Goal: Task Accomplishment & Management: Manage account settings

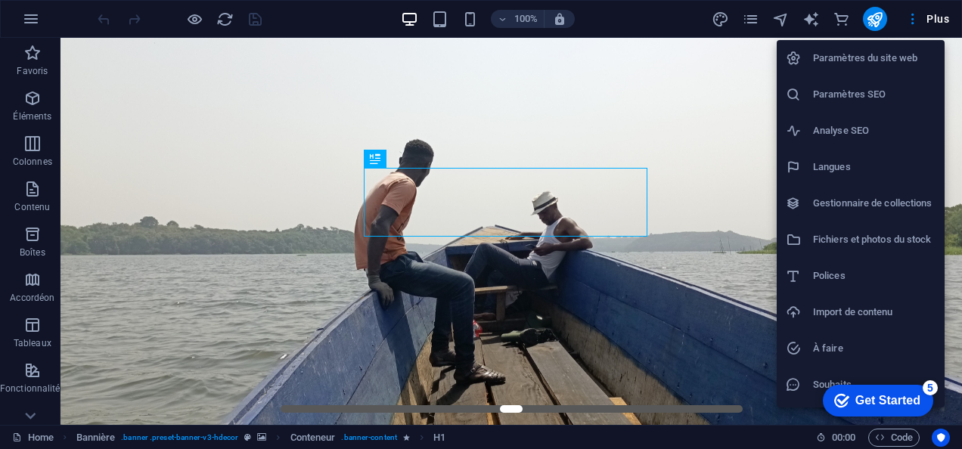
click at [746, 15] on div at bounding box center [481, 224] width 962 height 449
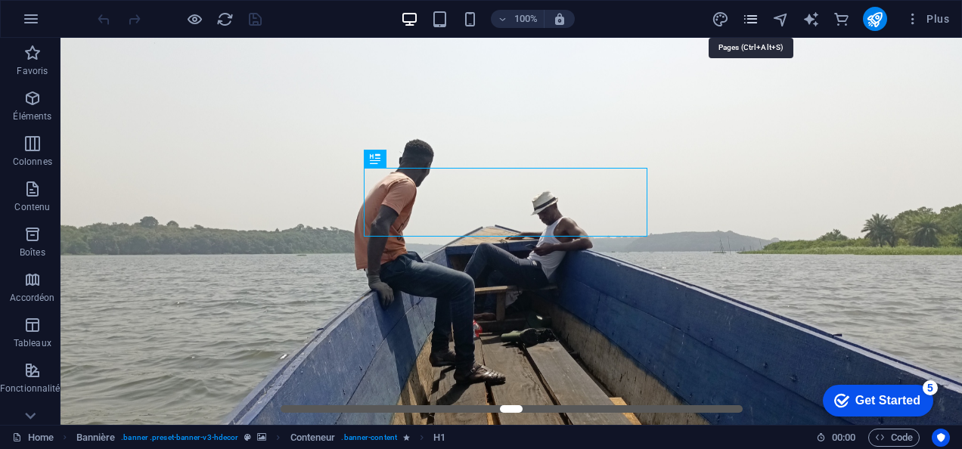
click at [743, 19] on icon "pages" at bounding box center [750, 19] width 17 height 17
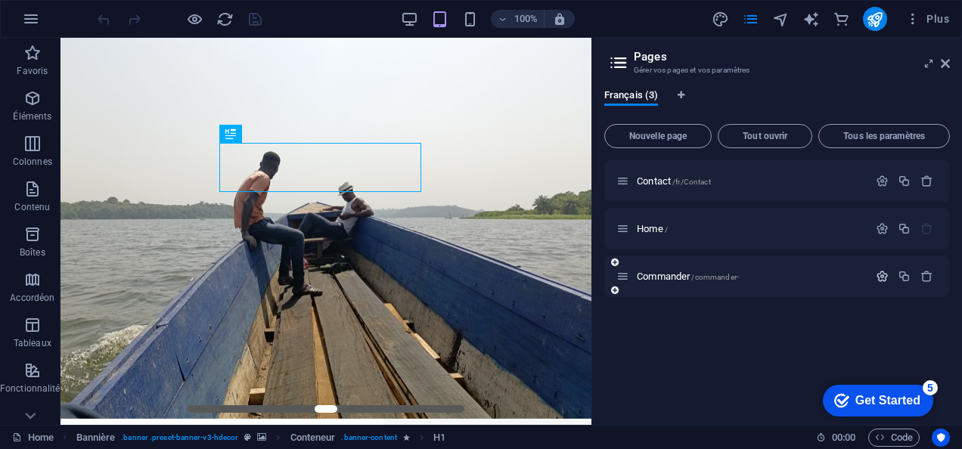
click at [878, 272] on icon "button" at bounding box center [882, 276] width 13 height 13
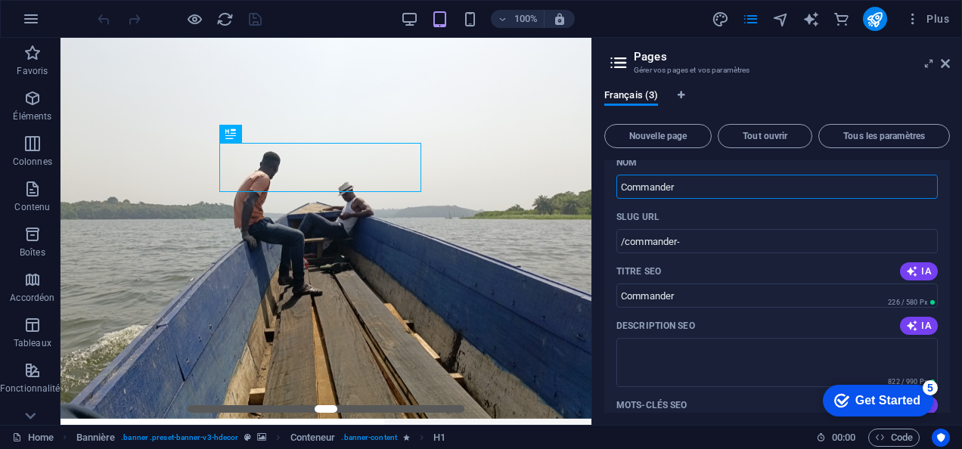
scroll to position [152, 0]
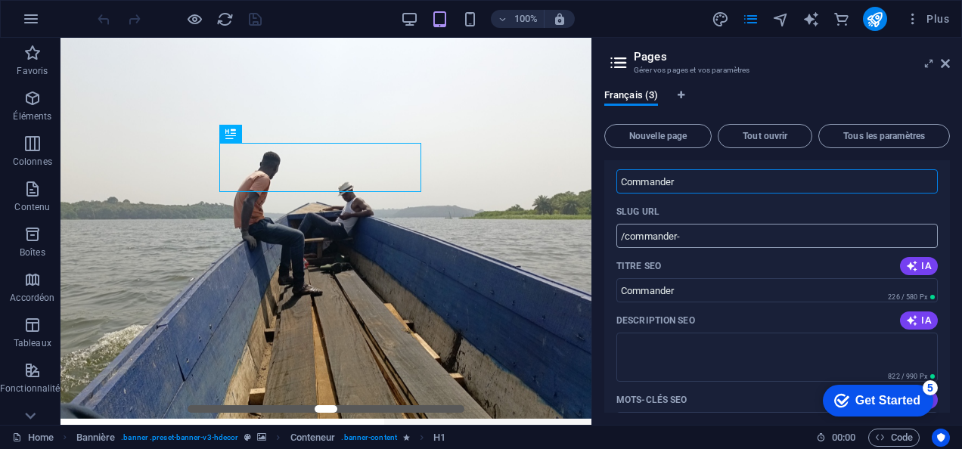
click at [787, 239] on input "/commander-" at bounding box center [778, 236] width 322 height 24
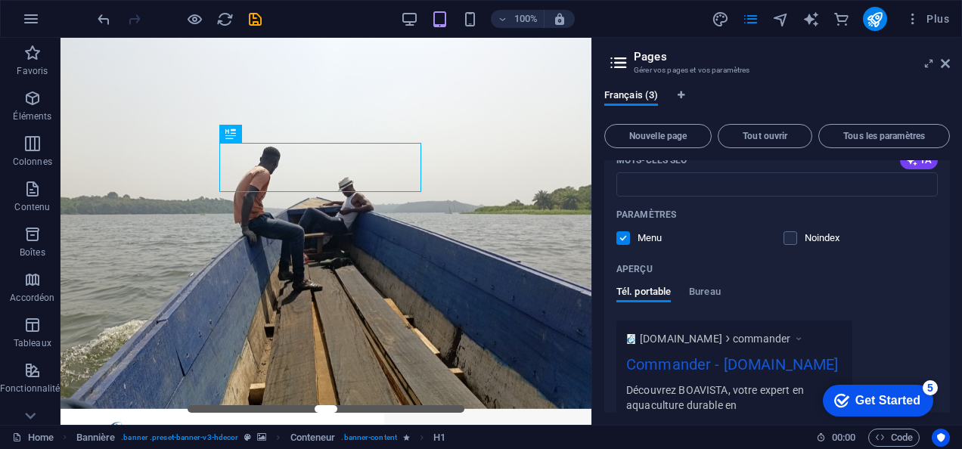
scroll to position [391, 0]
type input "/commander"
click at [785, 232] on label at bounding box center [791, 239] width 14 height 14
click at [0, 0] on input "checkbox" at bounding box center [0, 0] width 0 height 0
click at [787, 235] on label at bounding box center [791, 239] width 14 height 14
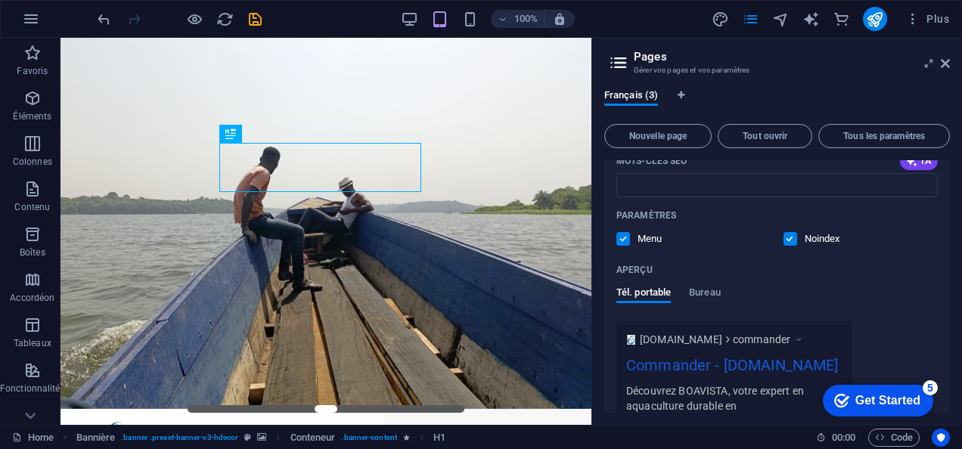
click at [0, 0] on input "checkbox" at bounding box center [0, 0] width 0 height 0
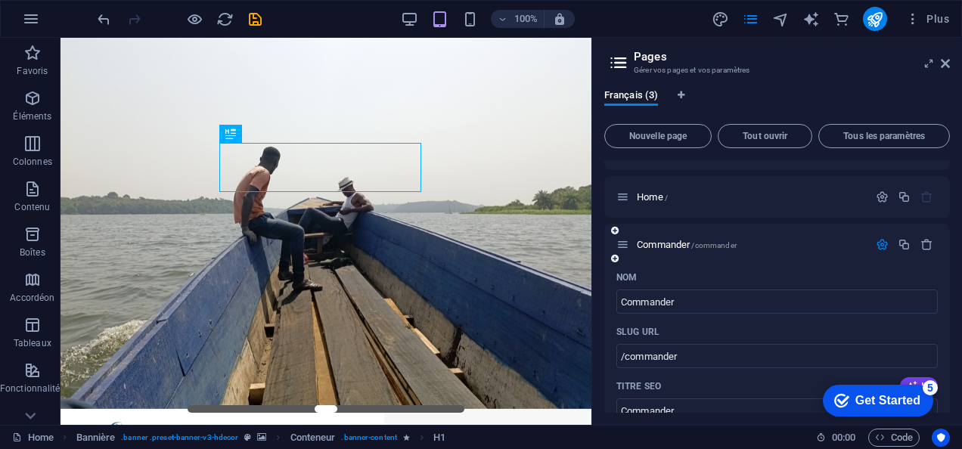
scroll to position [0, 0]
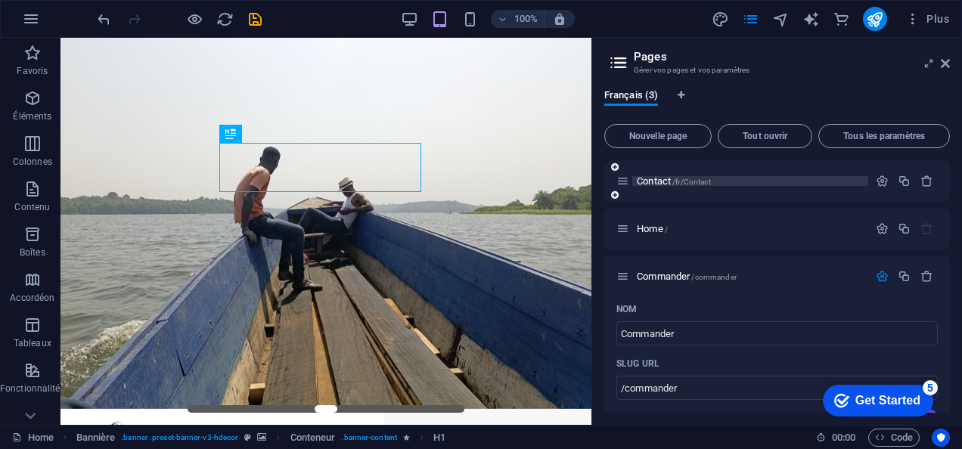
click at [654, 183] on span "Contact /fr/Contact" at bounding box center [674, 181] width 74 height 11
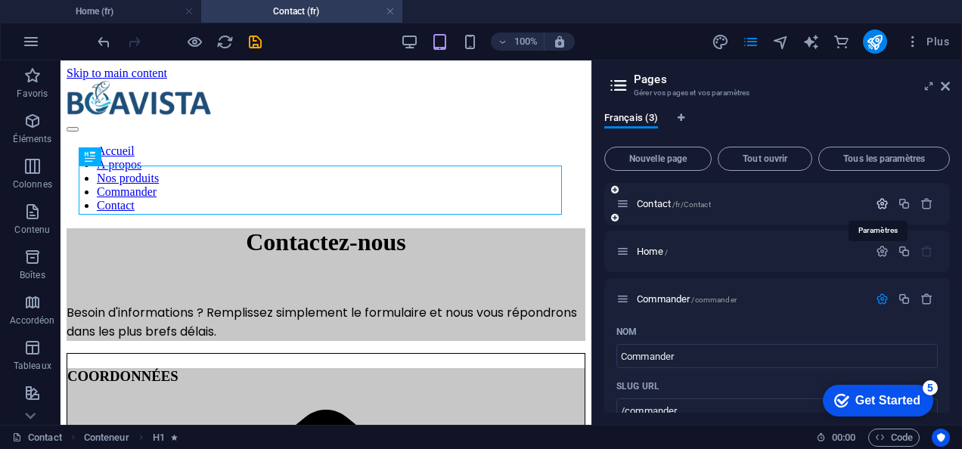
click at [881, 203] on icon "button" at bounding box center [882, 203] width 13 height 13
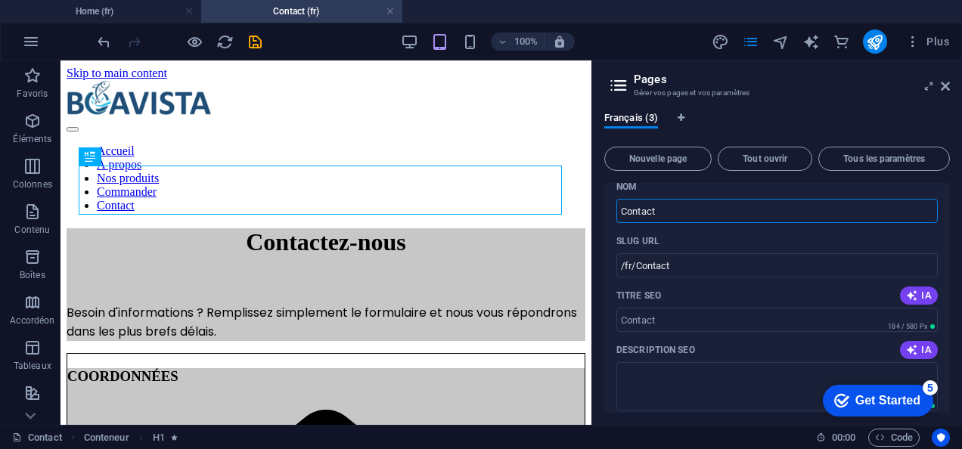
scroll to position [54, 0]
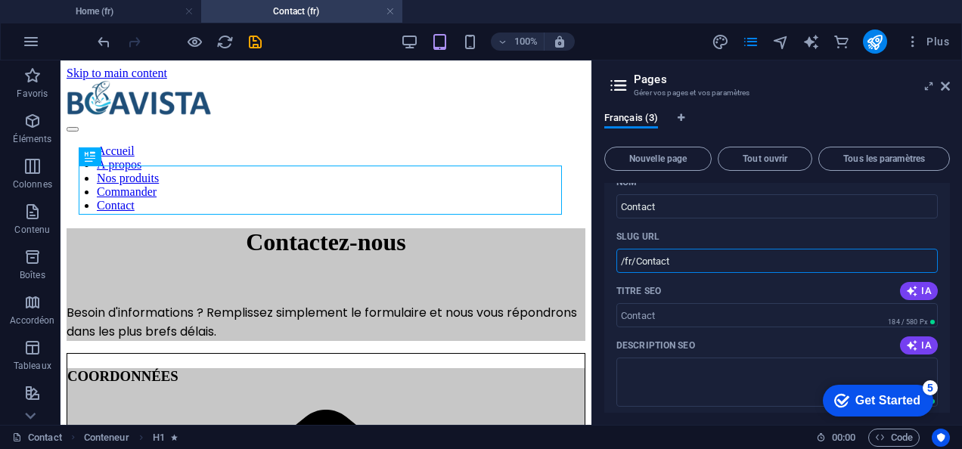
click at [727, 260] on input "/fr/Contact" at bounding box center [778, 261] width 322 height 24
click at [856, 154] on span "Tous les paramètres" at bounding box center [884, 158] width 118 height 9
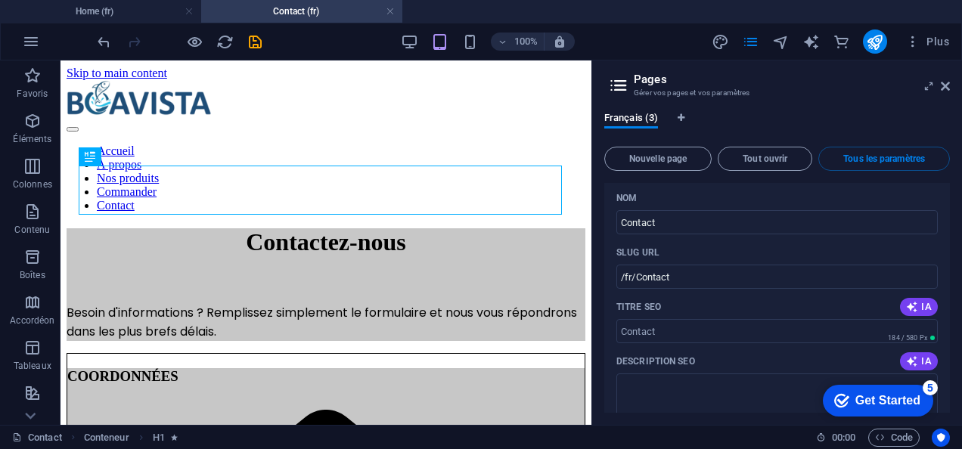
scroll to position [36, 0]
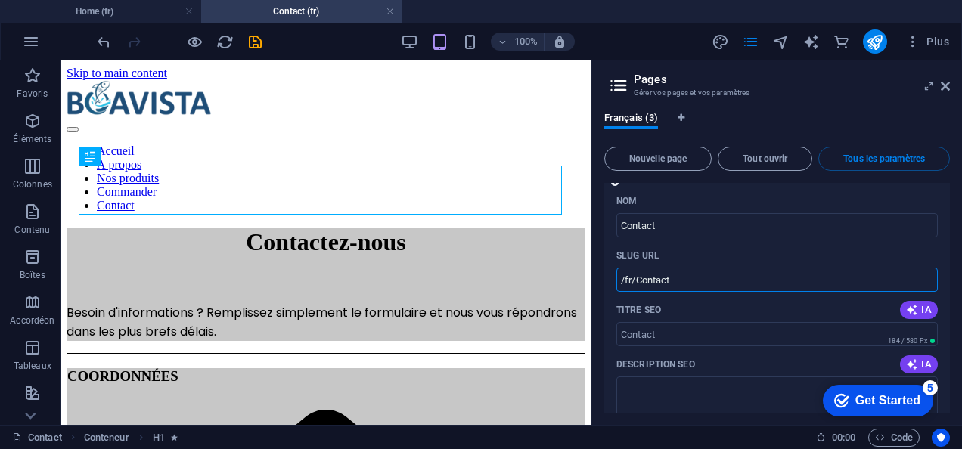
click at [631, 278] on input "/fr/Contact" at bounding box center [778, 280] width 322 height 24
click at [648, 281] on input "/fr/Contact" at bounding box center [778, 280] width 322 height 24
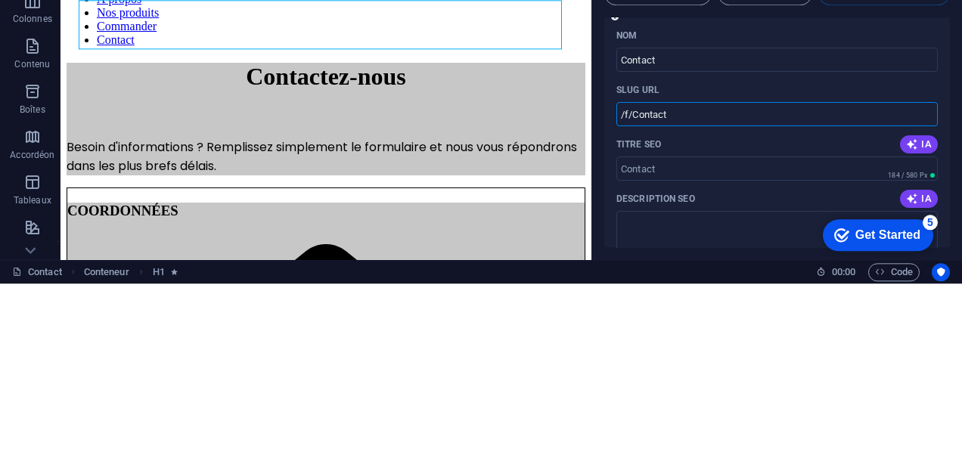
click at [627, 276] on input "/f/Contact" at bounding box center [778, 280] width 322 height 24
click at [635, 281] on input "/f/Contact" at bounding box center [778, 280] width 322 height 24
click at [676, 281] on input "/f/Contact" at bounding box center [778, 280] width 322 height 24
type input "/"
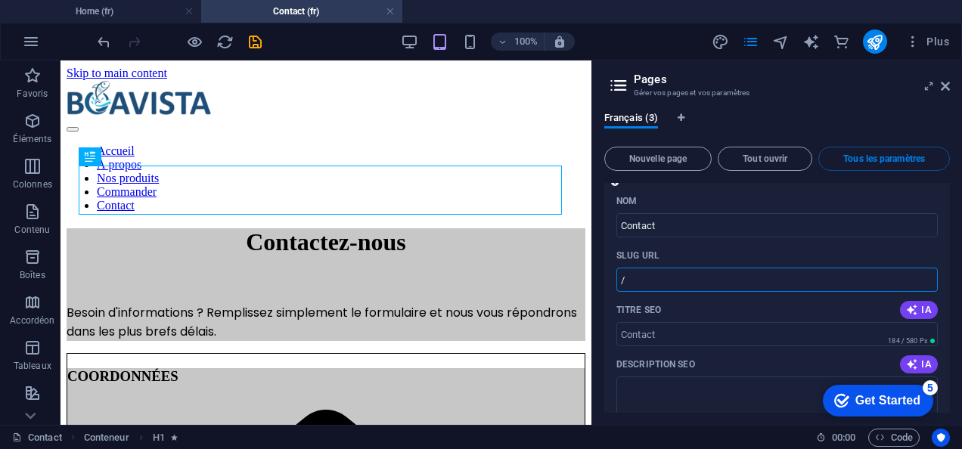
click at [686, 281] on input "/" at bounding box center [778, 280] width 322 height 24
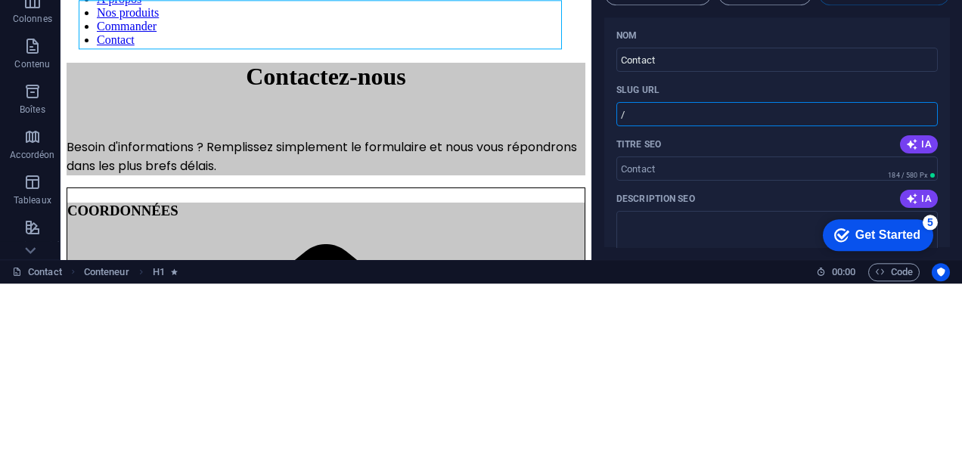
type input "/"
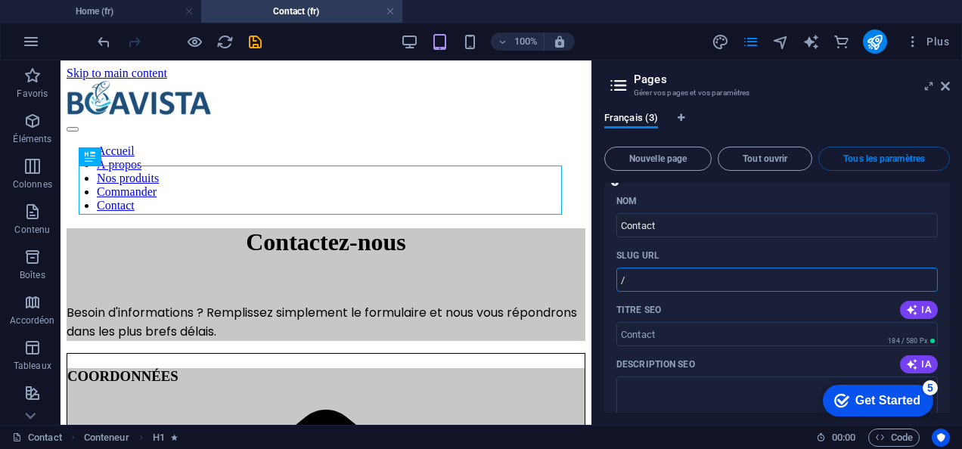
click at [676, 287] on input "/" at bounding box center [778, 280] width 322 height 24
click at [632, 275] on input "/" at bounding box center [778, 280] width 322 height 24
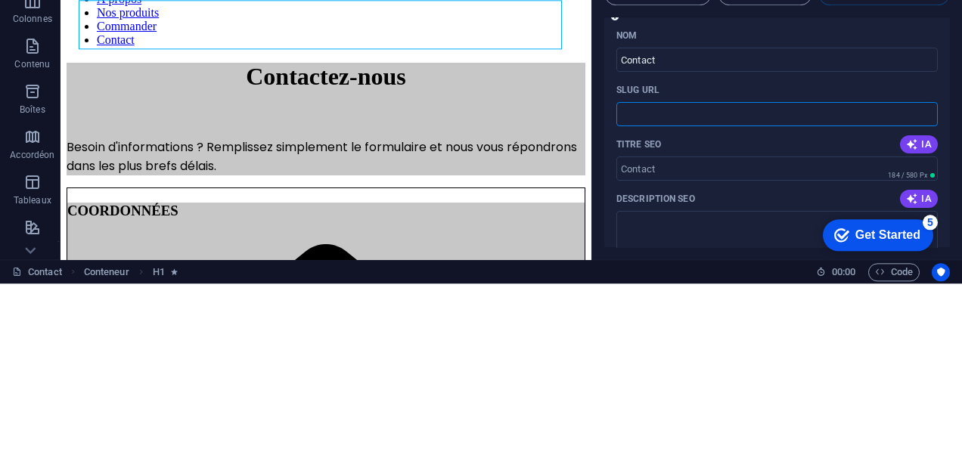
paste input "/fr/contact/"
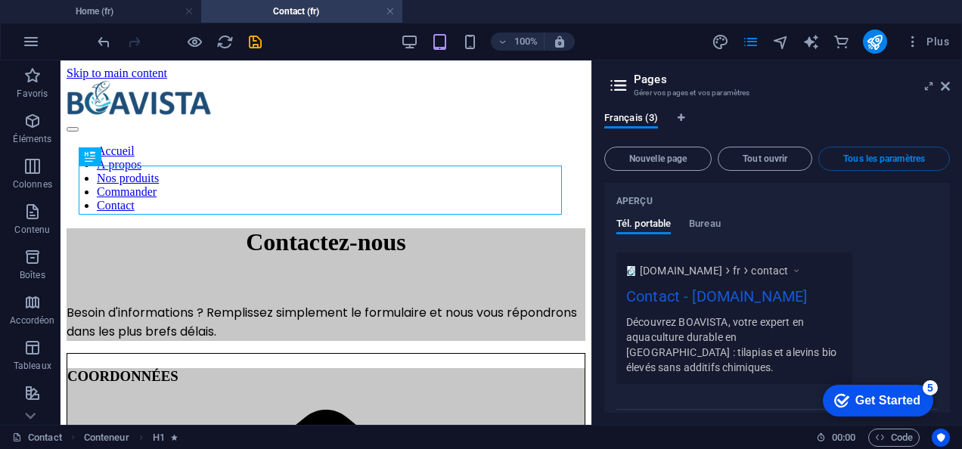
scroll to position [388, 0]
click at [552, 16] on ul "Home (fr) Contact (fr)" at bounding box center [481, 11] width 962 height 23
type input "/fr/contact"
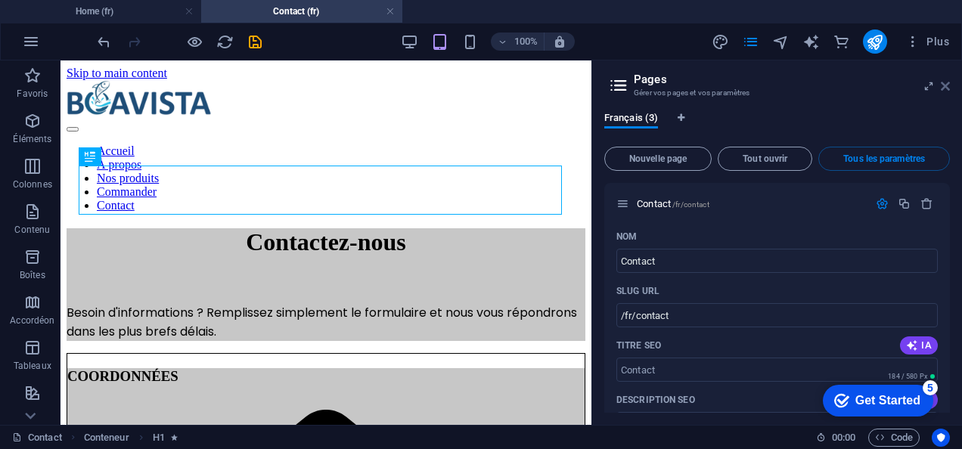
click at [946, 83] on icon at bounding box center [945, 86] width 9 height 12
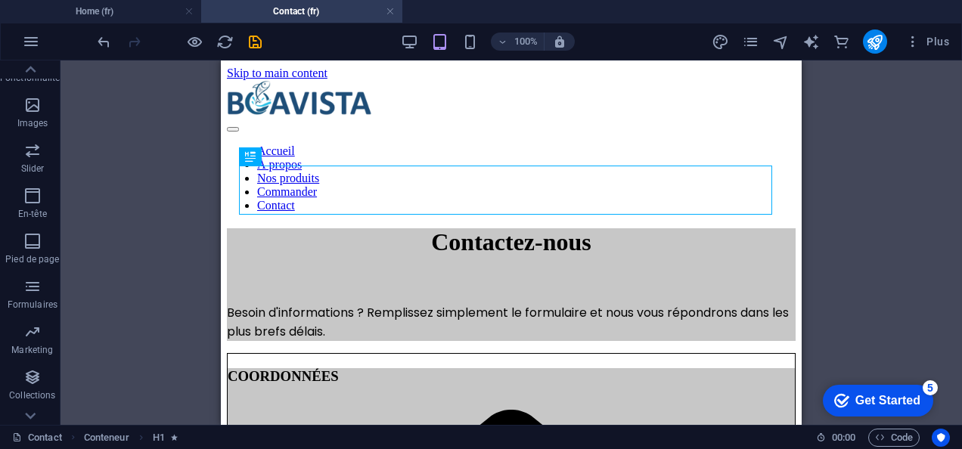
scroll to position [362, 0]
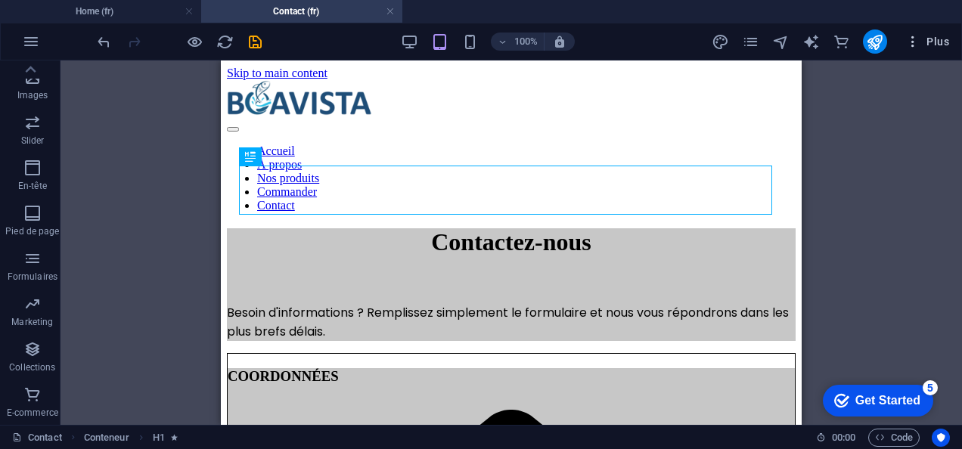
click at [912, 37] on icon "button" at bounding box center [913, 41] width 15 height 15
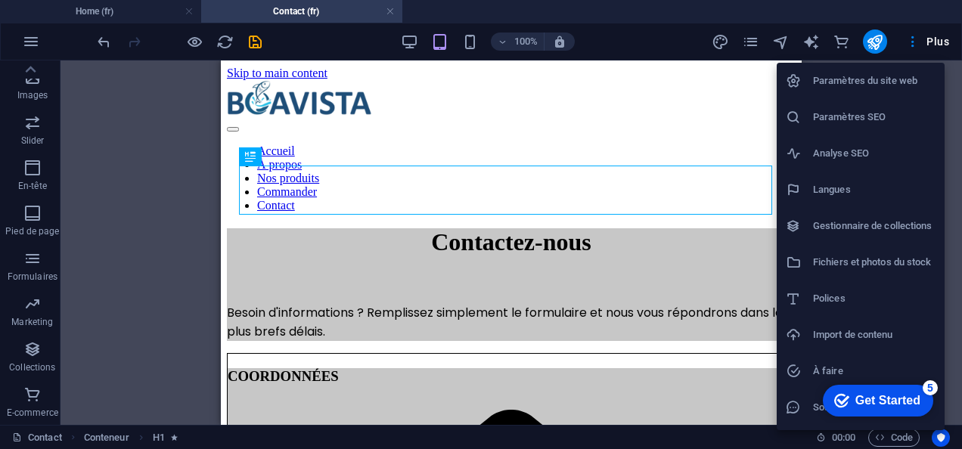
click at [853, 86] on h6 "Paramètres du site web" at bounding box center [874, 81] width 123 height 18
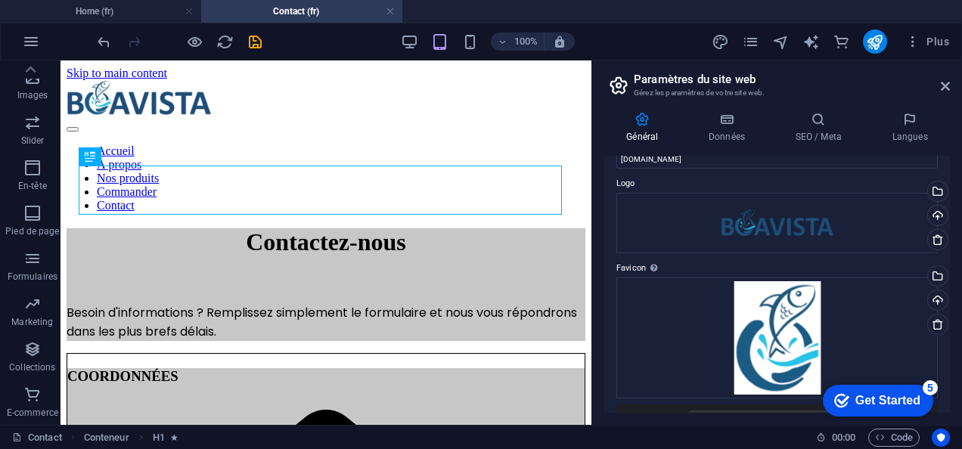
scroll to position [0, 0]
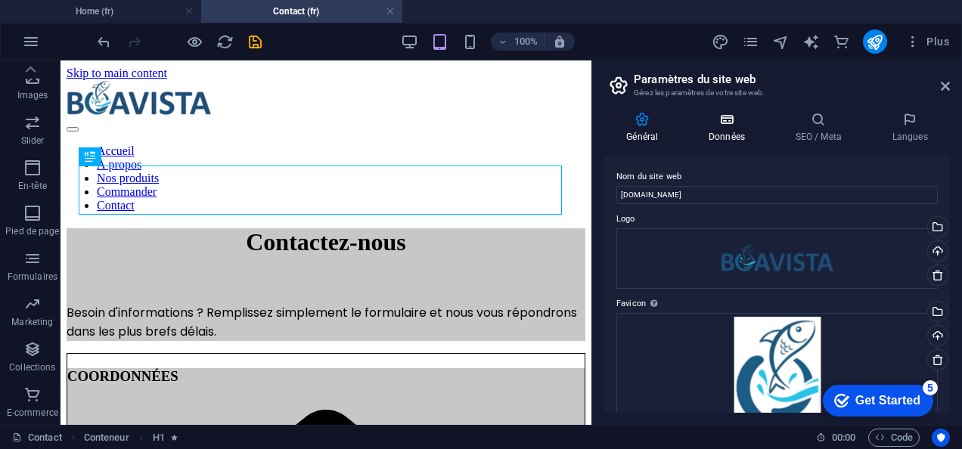
click at [722, 127] on h4 "Données" at bounding box center [730, 128] width 87 height 32
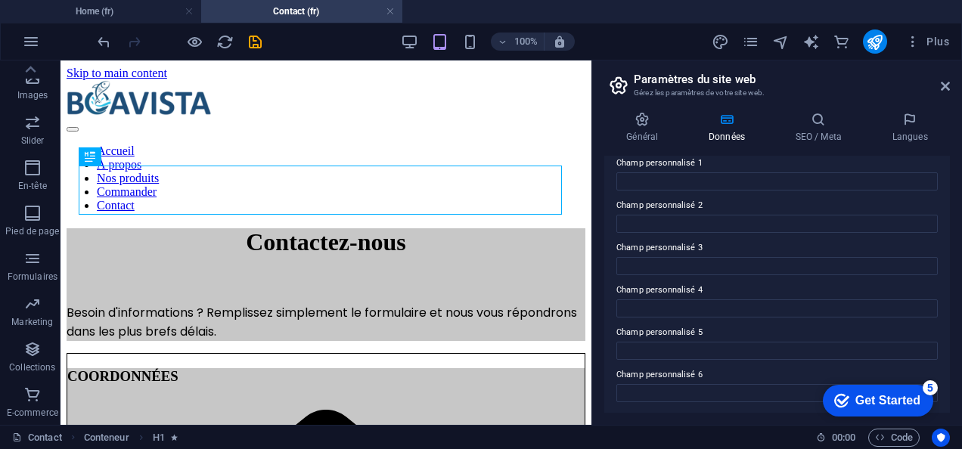
scroll to position [469, 0]
click at [813, 123] on icon at bounding box center [818, 119] width 91 height 15
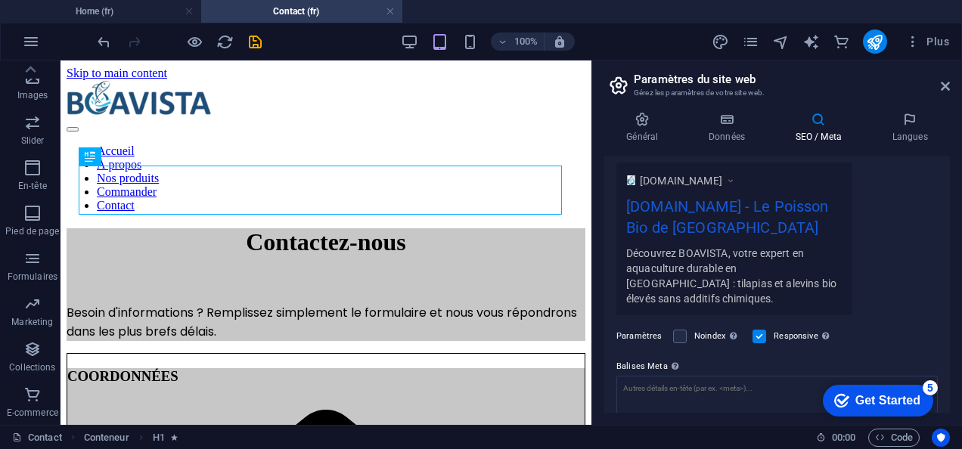
scroll to position [257, 0]
click at [914, 109] on div "Général Données SEO / Meta Langues Nom du site web boavista.ci Logo Glissez les…" at bounding box center [777, 262] width 370 height 325
click at [903, 132] on h4 "Langues" at bounding box center [910, 128] width 80 height 32
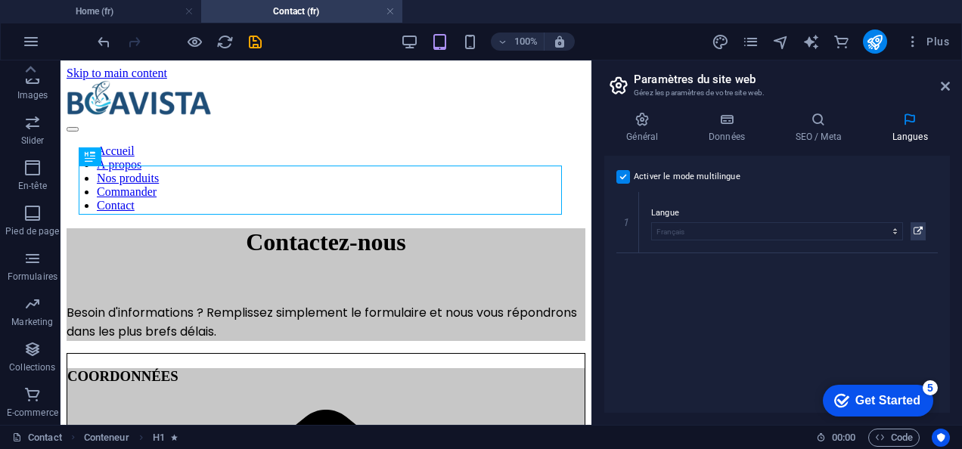
click at [628, 180] on label at bounding box center [624, 177] width 14 height 14
click at [0, 0] on input "Activer le mode multilingue Pour désactiver plusieurs langues, supprimez-les ju…" at bounding box center [0, 0] width 0 height 0
click at [921, 35] on icon "button" at bounding box center [913, 41] width 15 height 15
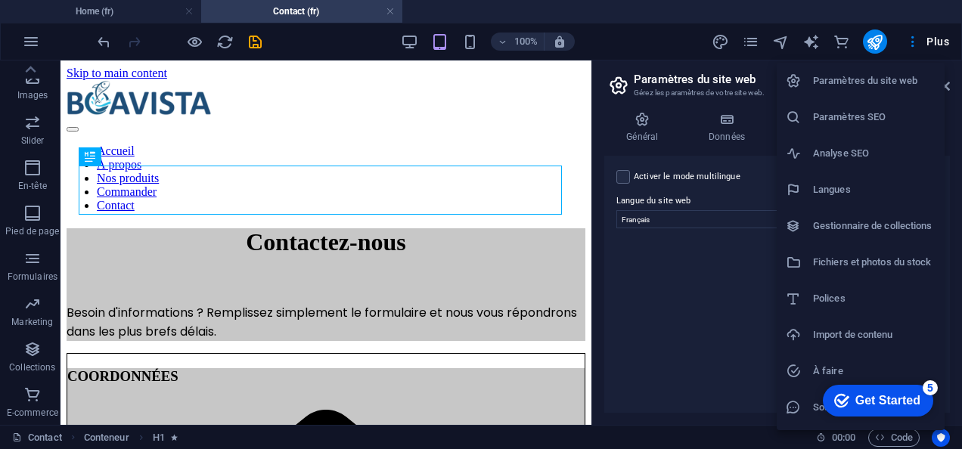
click at [859, 223] on h6 "Gestionnaire de collections" at bounding box center [874, 226] width 123 height 18
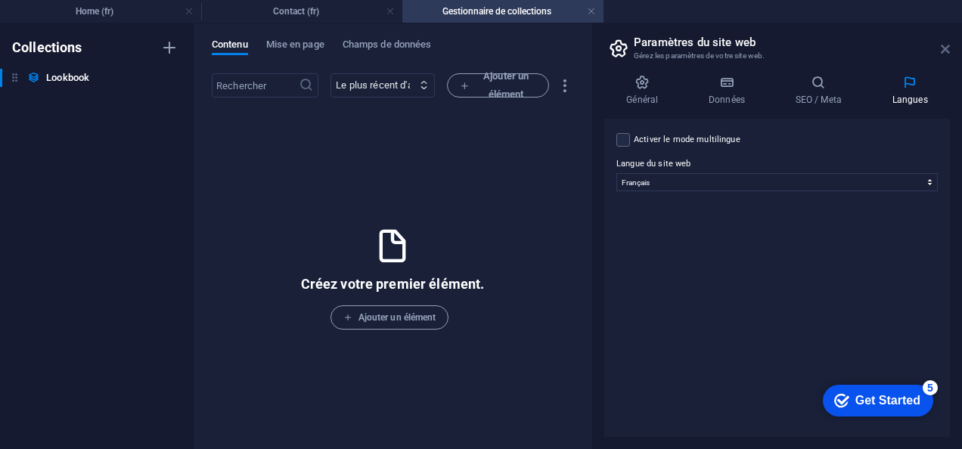
click at [946, 50] on icon at bounding box center [945, 49] width 9 height 12
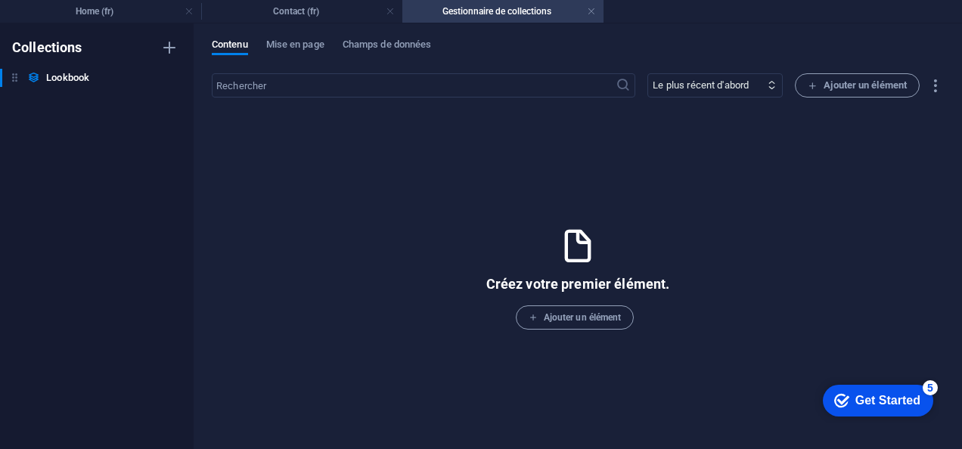
click at [586, 8] on h4 "Gestionnaire de collections" at bounding box center [502, 11] width 201 height 17
click at [591, 11] on link at bounding box center [591, 12] width 9 height 14
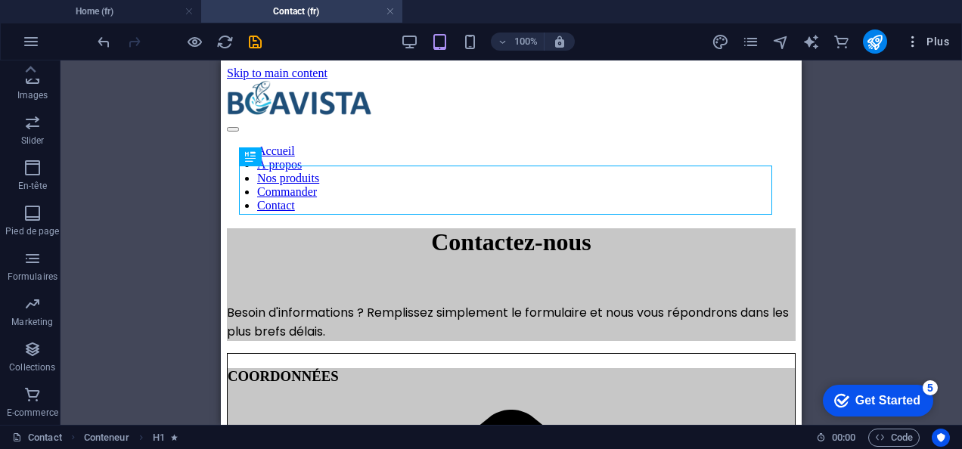
click at [915, 48] on icon "button" at bounding box center [913, 41] width 15 height 15
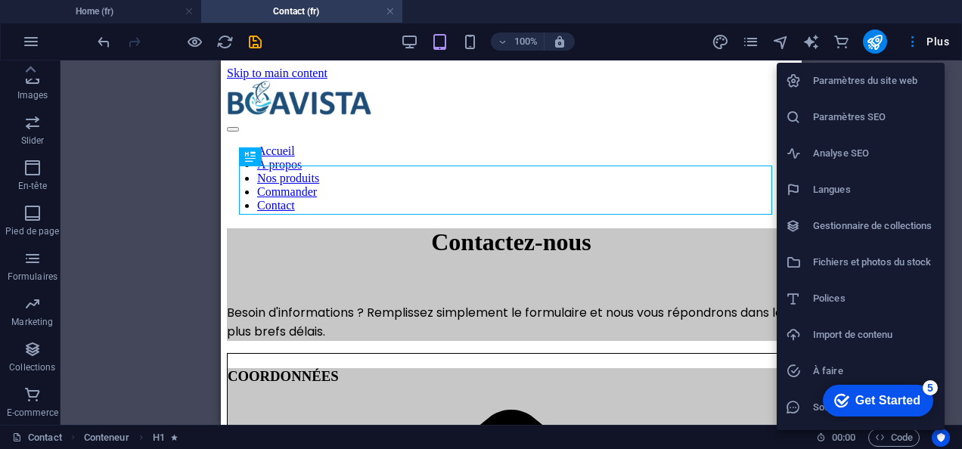
scroll to position [32, 0]
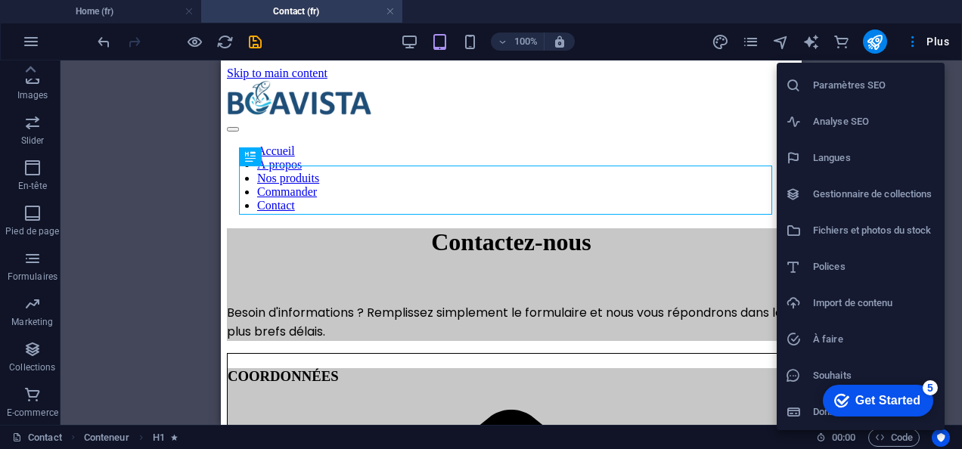
click at [869, 301] on h6 "Import de contenu" at bounding box center [874, 303] width 123 height 18
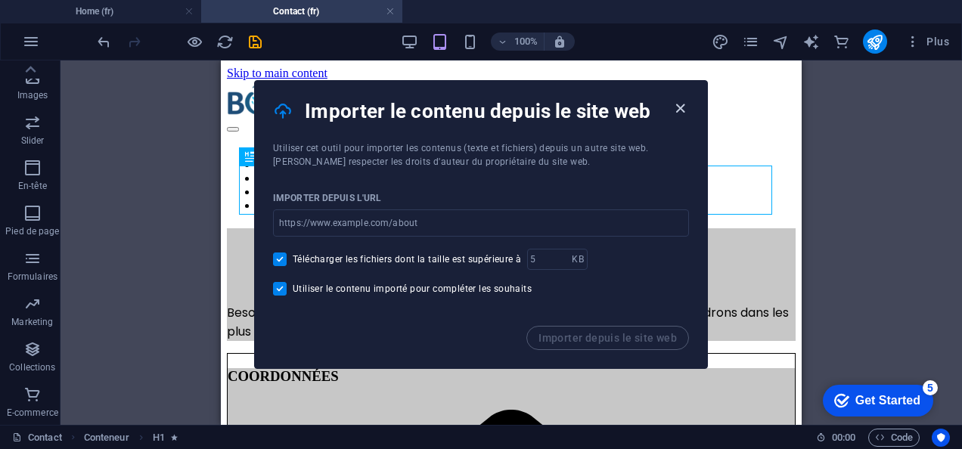
click at [677, 107] on icon "button" at bounding box center [680, 108] width 17 height 17
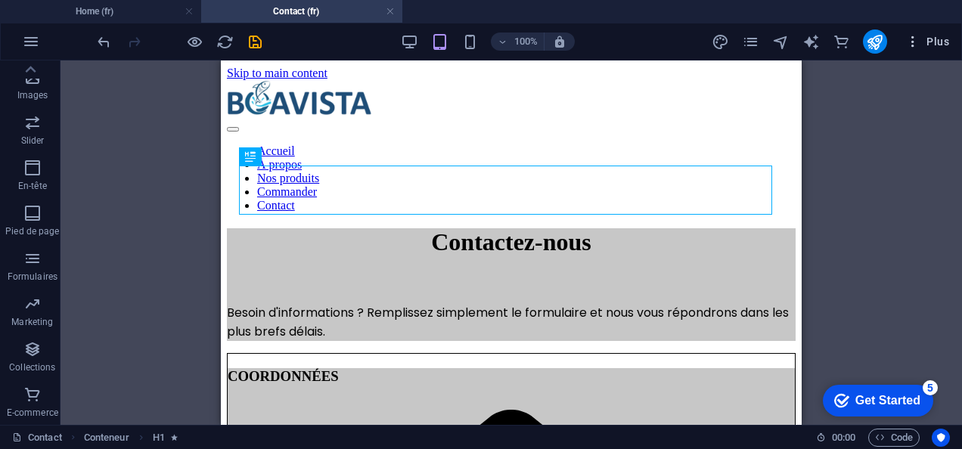
click at [912, 45] on icon "button" at bounding box center [913, 41] width 15 height 15
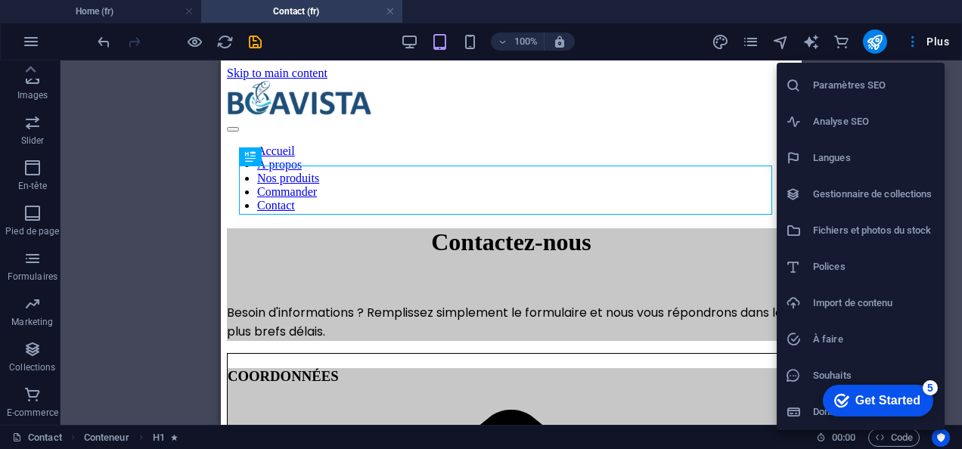
scroll to position [0, 0]
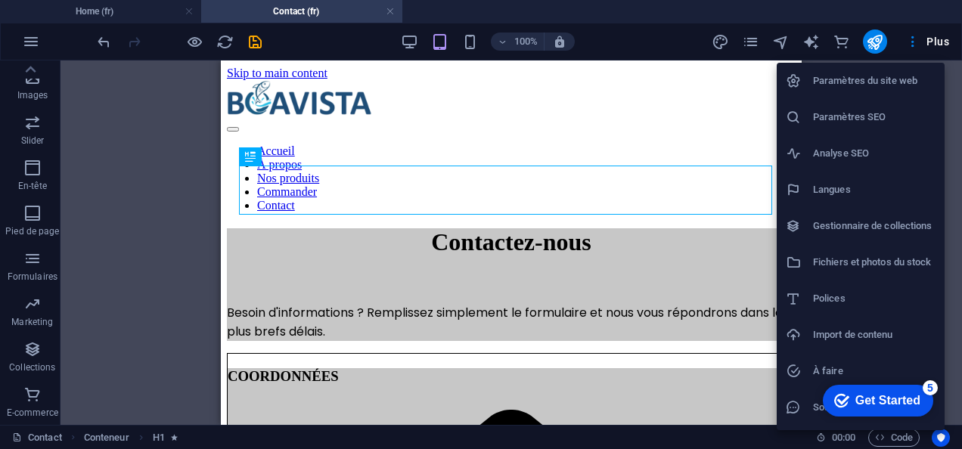
click at [760, 41] on div at bounding box center [481, 224] width 962 height 449
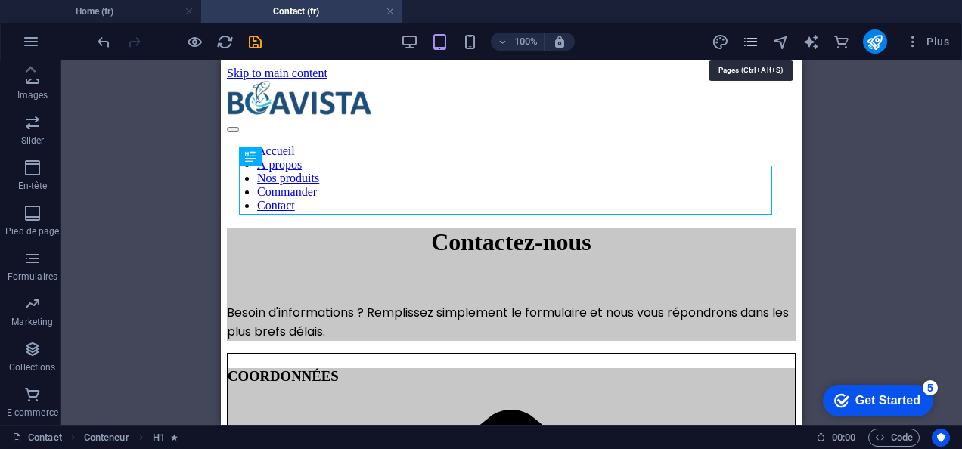
click at [746, 45] on icon "pages" at bounding box center [750, 41] width 17 height 17
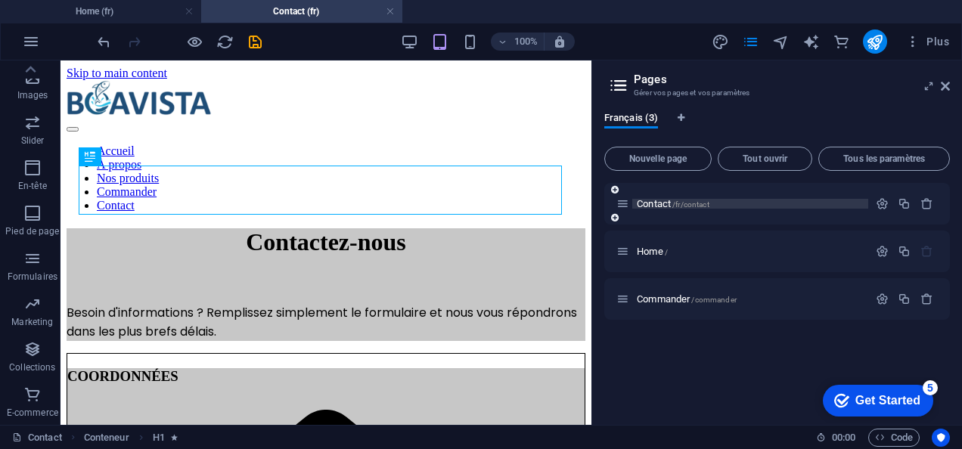
click at [634, 206] on div "Contact /fr/contact" at bounding box center [750, 204] width 236 height 10
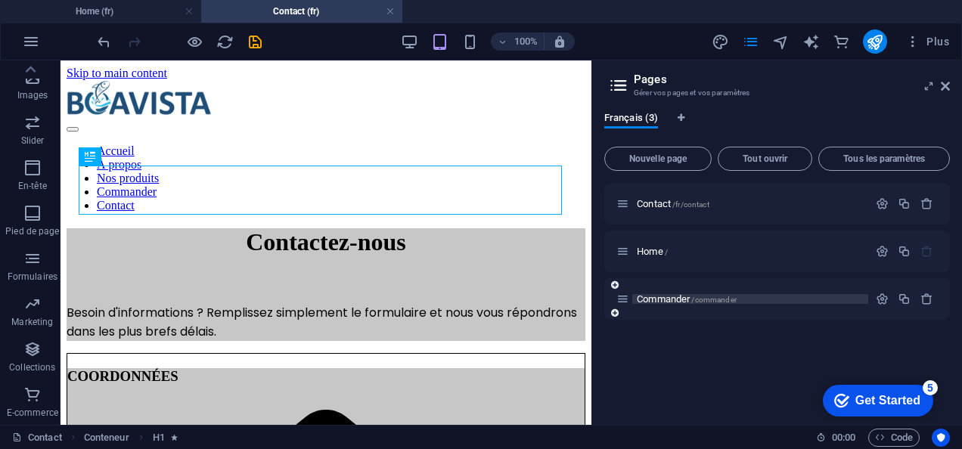
click at [661, 296] on span "Commander /commander" at bounding box center [687, 299] width 100 height 11
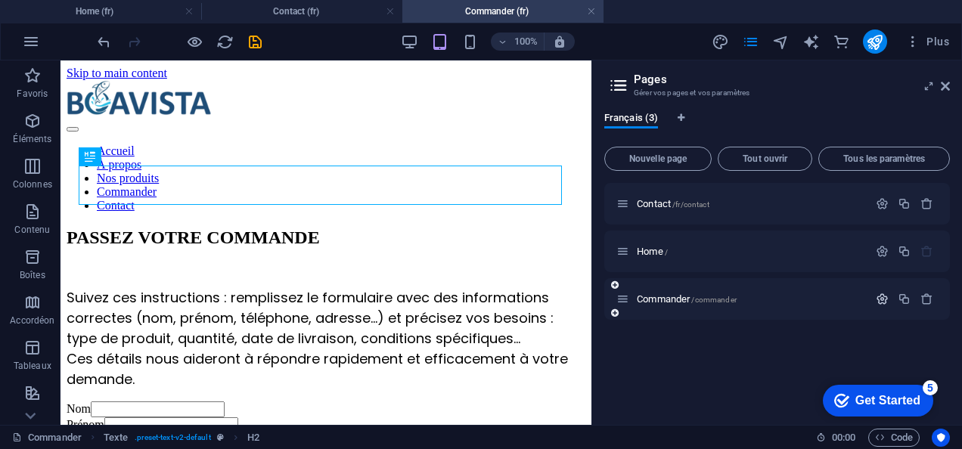
click at [882, 295] on icon "button" at bounding box center [882, 299] width 13 height 13
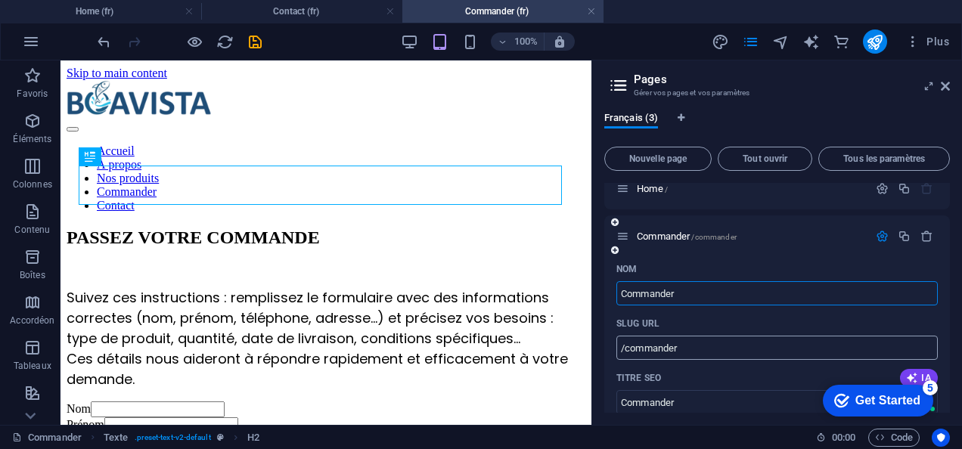
scroll to position [64, 0]
click at [698, 339] on input "/commander" at bounding box center [778, 347] width 322 height 24
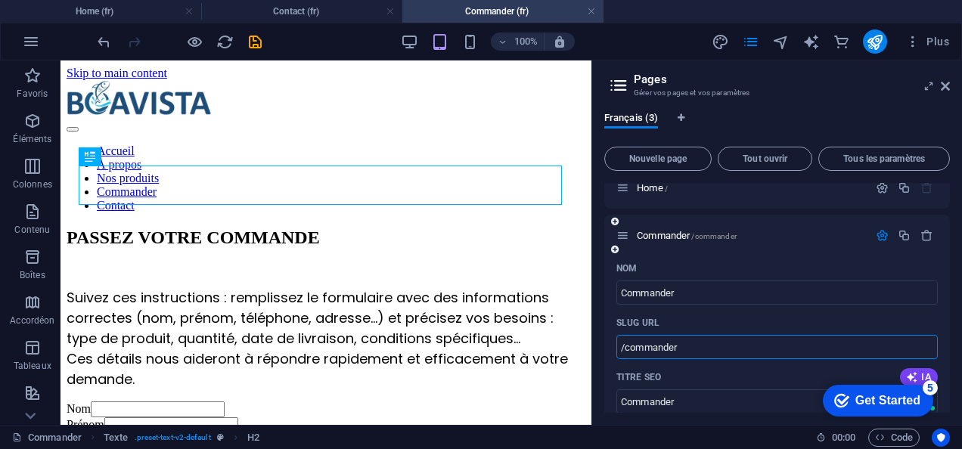
click at [698, 339] on input "/commander" at bounding box center [778, 347] width 322 height 24
paste input "fr/commander-/"
type input "/fr/commander-/"
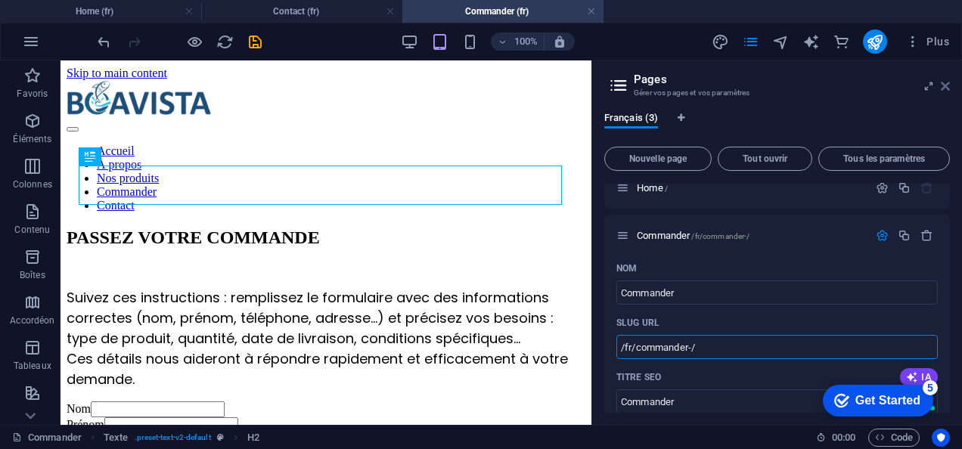
click at [945, 82] on icon at bounding box center [945, 86] width 9 height 12
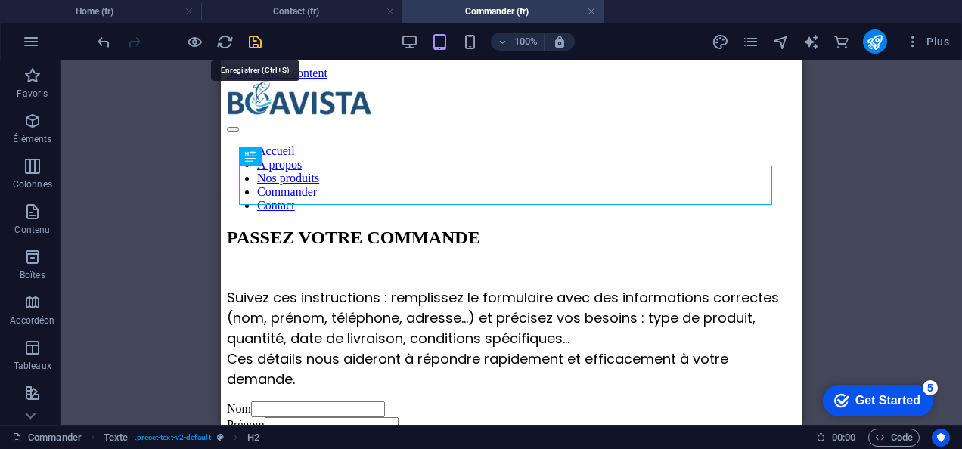
click at [251, 39] on icon "save" at bounding box center [255, 41] width 17 height 17
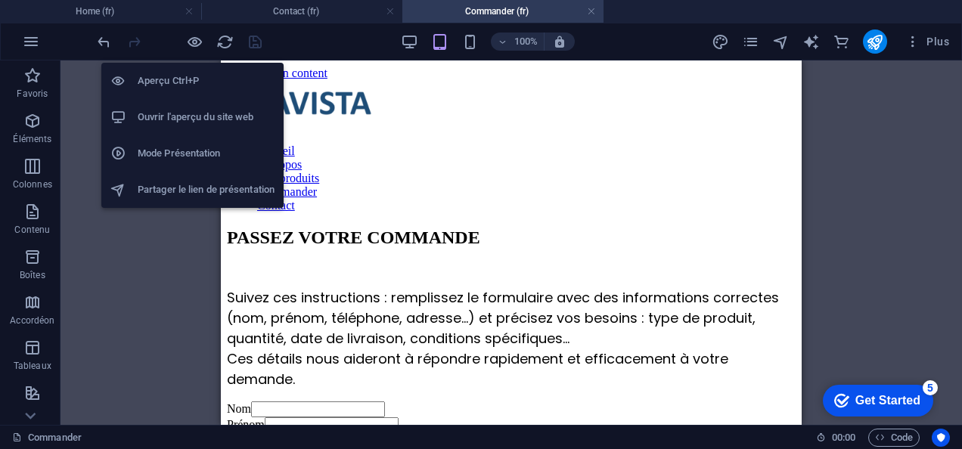
click at [186, 109] on h6 "Ouvrir l'aperçu du site web" at bounding box center [206, 117] width 137 height 18
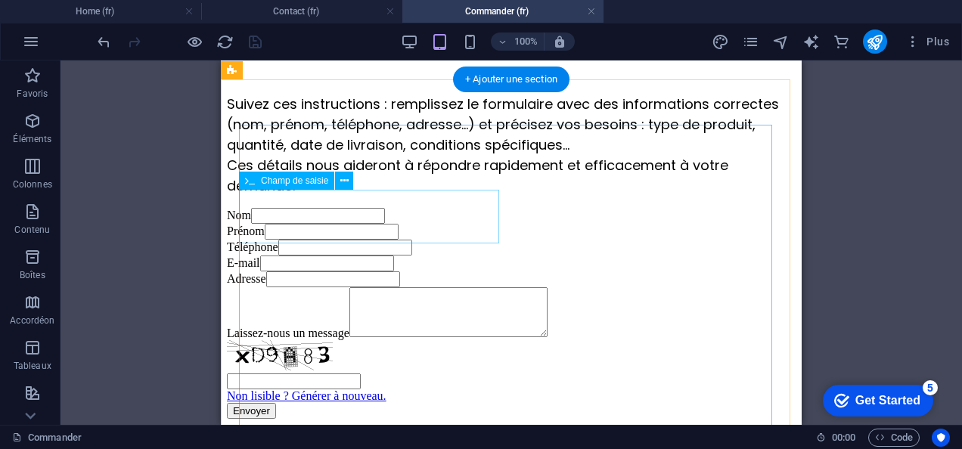
scroll to position [373, 0]
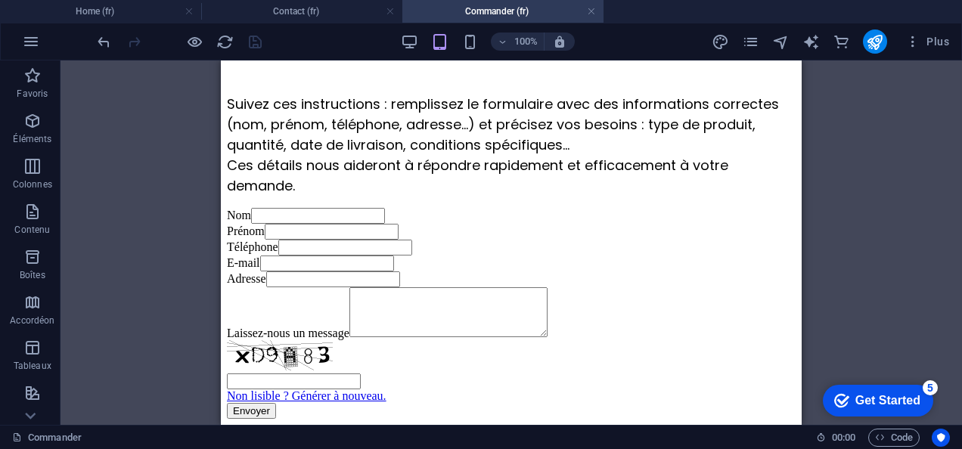
click at [890, 406] on div "Get Started" at bounding box center [888, 401] width 65 height 14
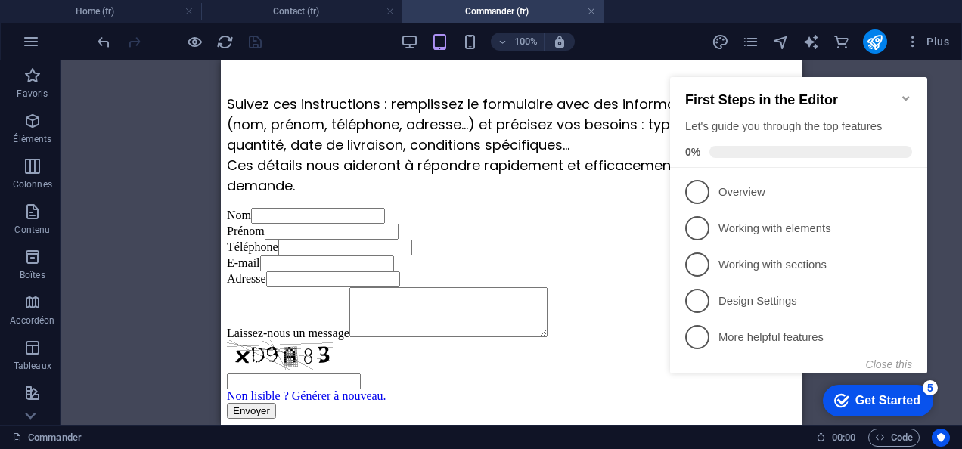
click at [890, 406] on div "Get Started" at bounding box center [888, 401] width 65 height 14
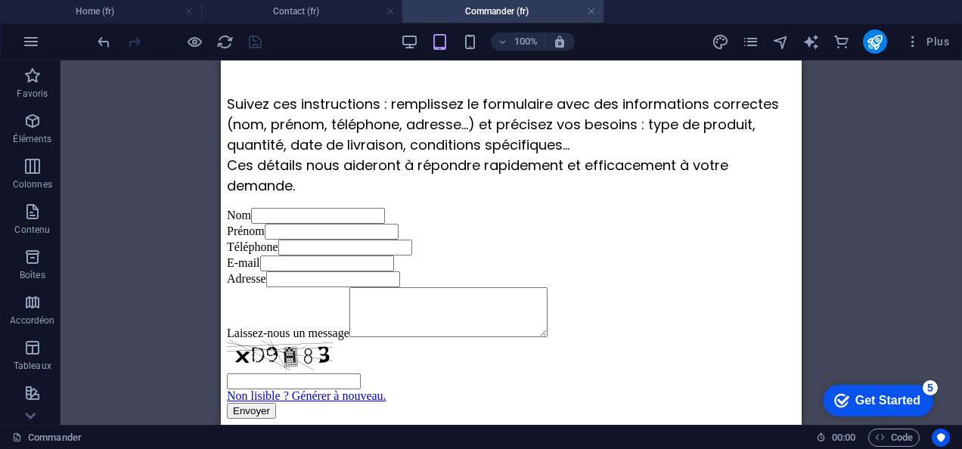
click at [921, 408] on div "Get Started" at bounding box center [888, 401] width 65 height 14
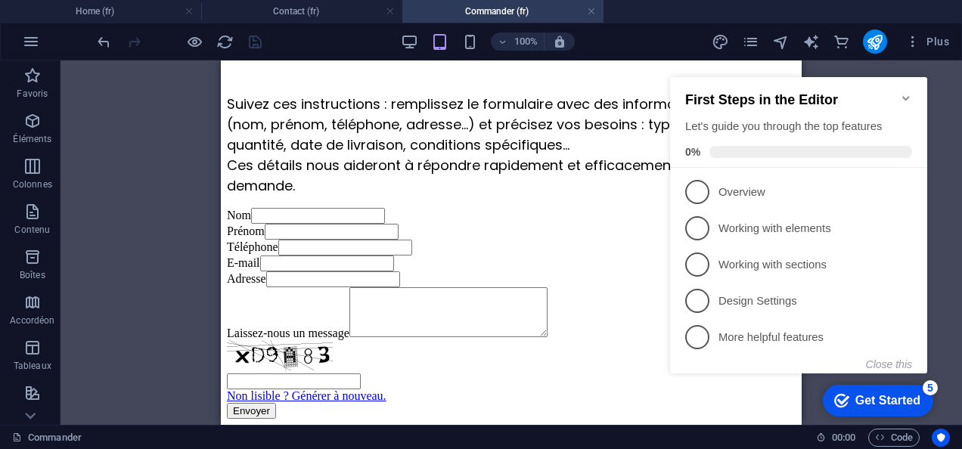
click at [890, 406] on div "Get Started" at bounding box center [888, 401] width 65 height 14
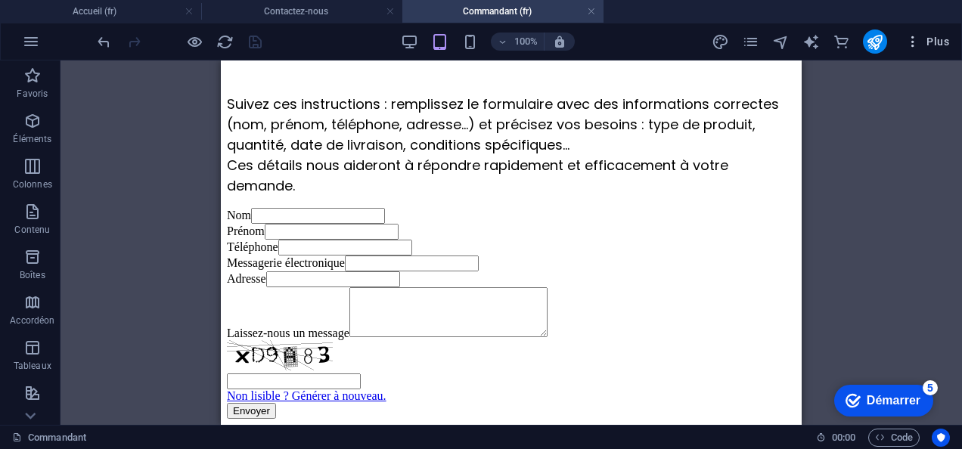
click at [912, 37] on icon "button" at bounding box center [913, 41] width 15 height 15
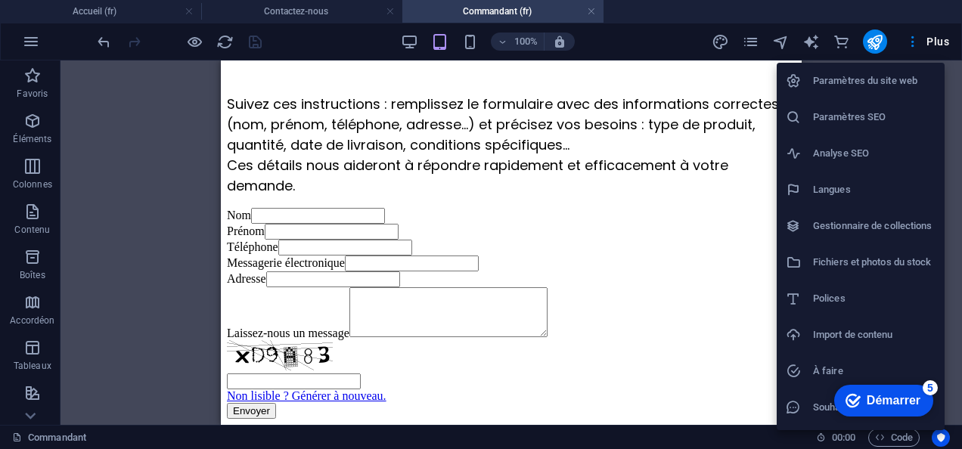
click at [859, 185] on h6 "Langues" at bounding box center [874, 190] width 123 height 18
select select "50"
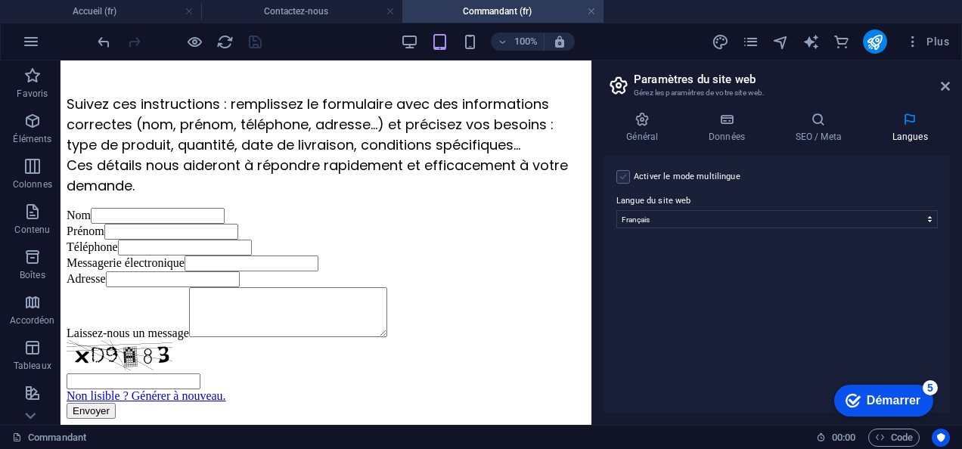
click at [621, 173] on label at bounding box center [624, 177] width 14 height 14
click at [0, 0] on input "Activer le mode multilingue Pour désactiver plusieurs langues, supprimez-les ju…" at bounding box center [0, 0] width 0 height 0
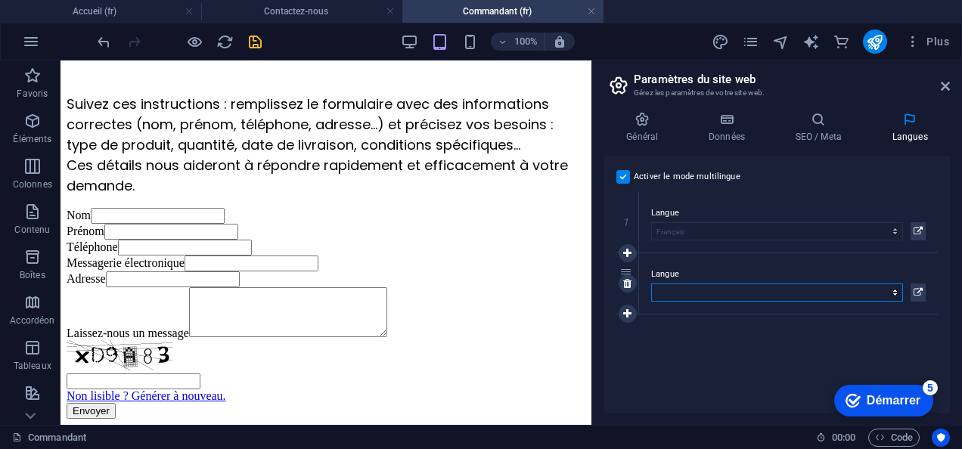
click at [716, 289] on select "Abkhaze Quatre Afrikaans Akan Albanais Allemand Amharique Anglais Arabe Aragona…" at bounding box center [777, 293] width 252 height 18
select select "7"
click at [651, 284] on select "Abkhaze Quatre Afrikaans Akan Albanais Allemand Amharique Anglais Arabe Aragona…" at bounding box center [777, 293] width 252 height 18
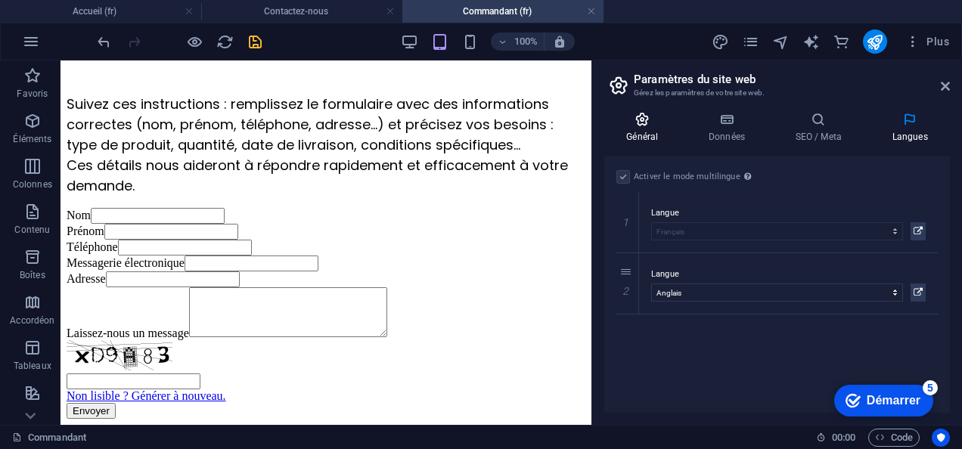
click at [646, 129] on h4 "Général" at bounding box center [645, 128] width 82 height 32
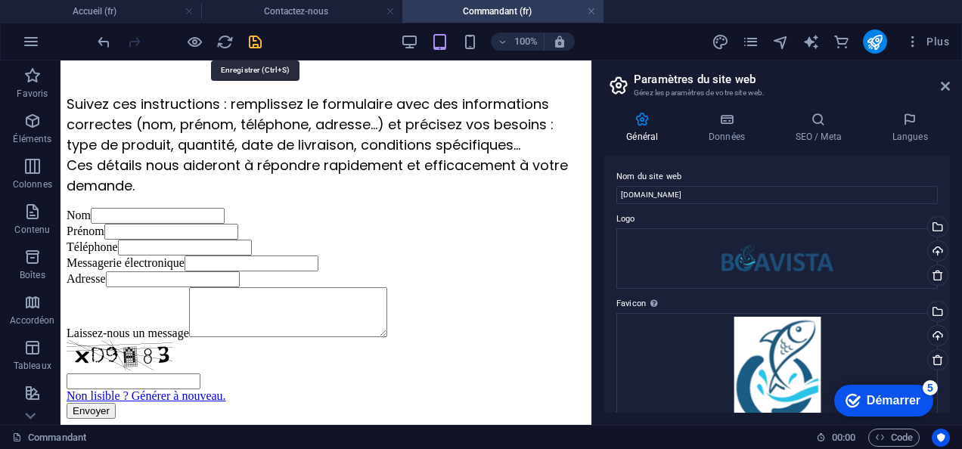
click at [248, 36] on icon "sauvegarder" at bounding box center [255, 41] width 17 height 17
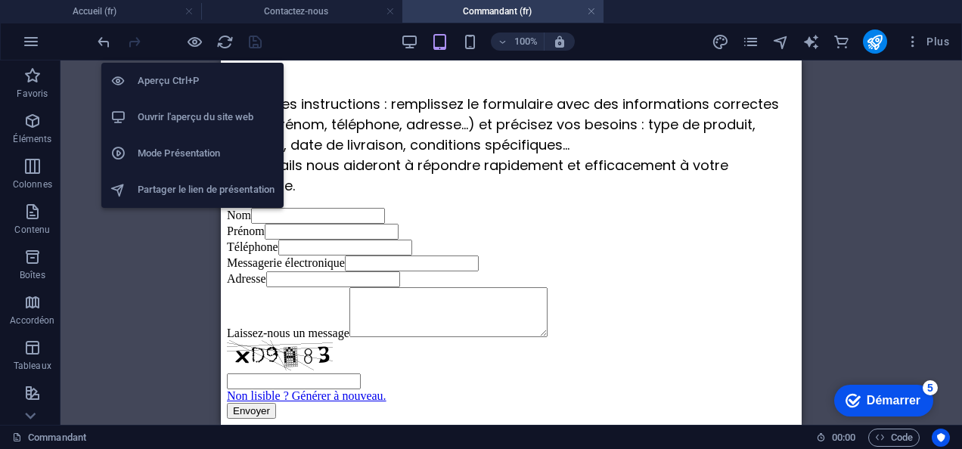
click at [200, 112] on h6 "Ouvrir l'aperçu du site web" at bounding box center [206, 117] width 137 height 18
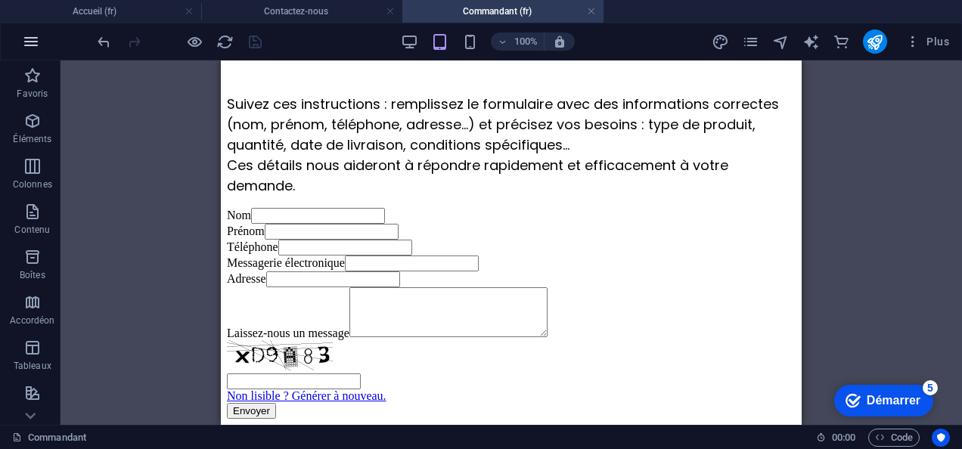
click at [34, 53] on button "button" at bounding box center [31, 41] width 36 height 36
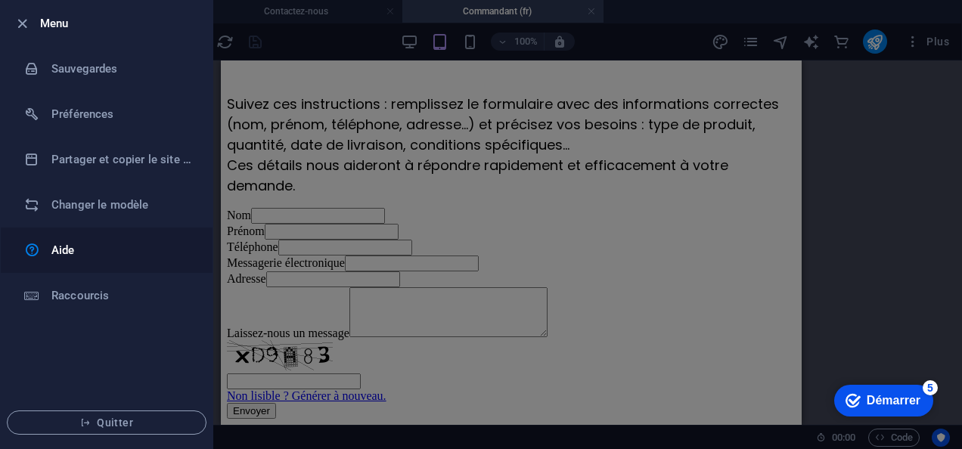
click at [85, 250] on h6 "Aide" at bounding box center [121, 250] width 140 height 18
click at [141, 67] on h6 "Sauvegardes" at bounding box center [121, 69] width 140 height 18
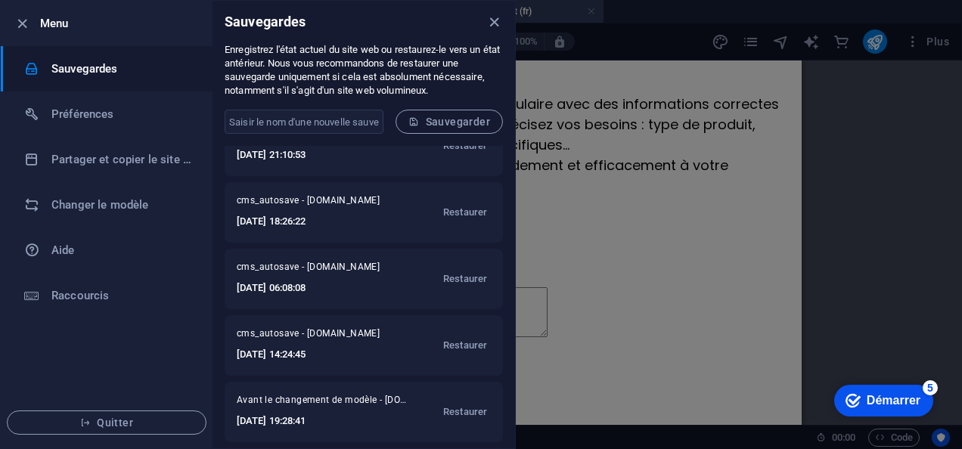
scroll to position [164, 0]
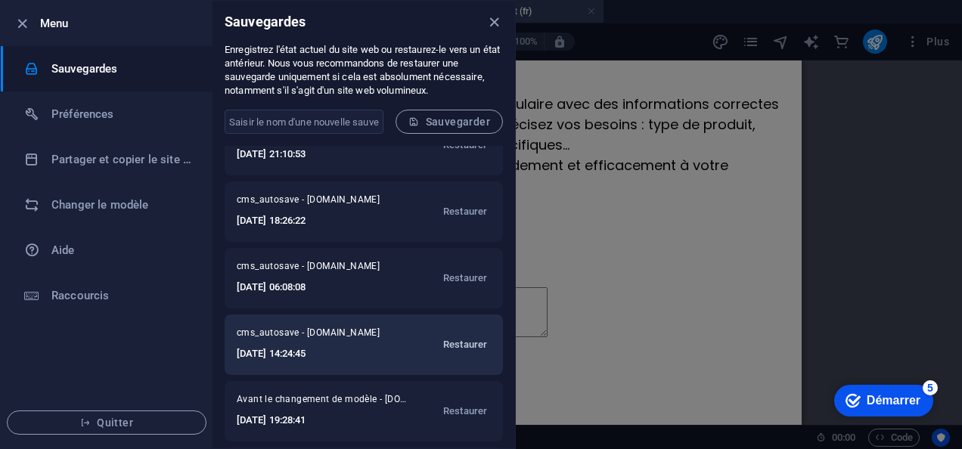
click at [463, 344] on span "Restaurer" at bounding box center [465, 345] width 44 height 18
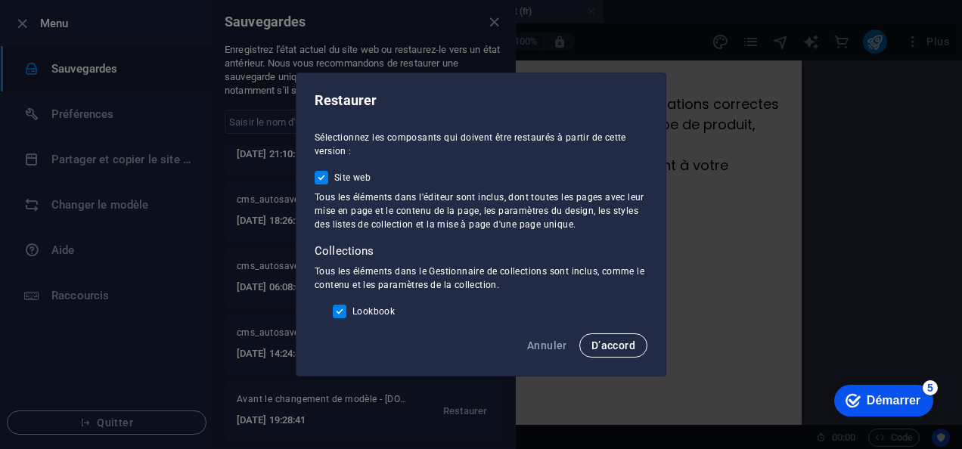
click at [626, 342] on span "D’accord" at bounding box center [614, 346] width 44 height 12
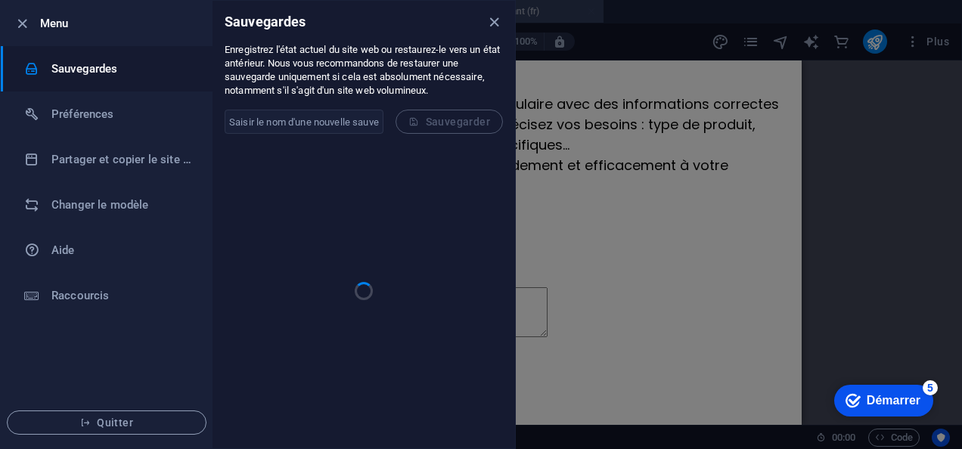
scroll to position [0, 0]
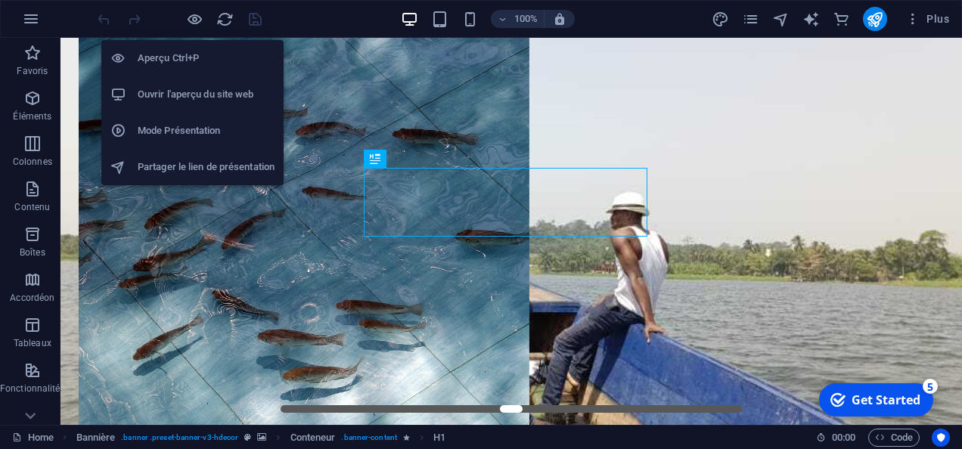
click at [200, 93] on h6 "Ouvrir l'aperçu du site web" at bounding box center [206, 94] width 137 height 18
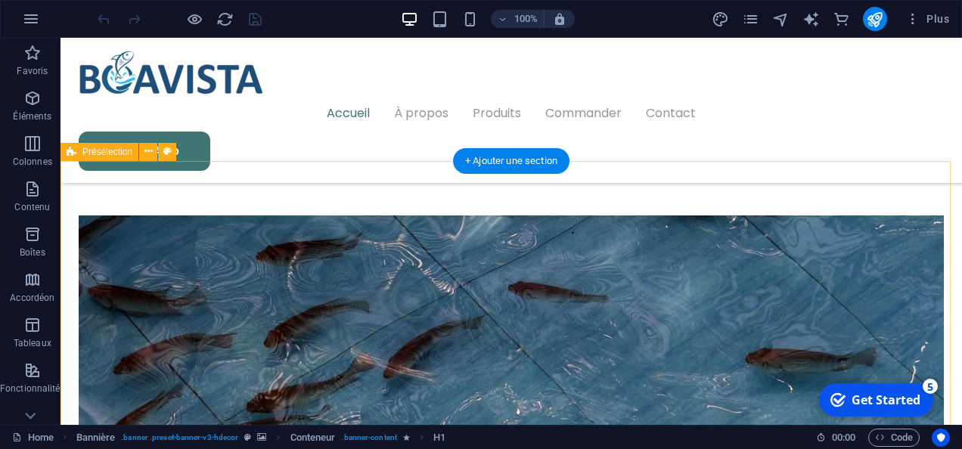
scroll to position [646, 0]
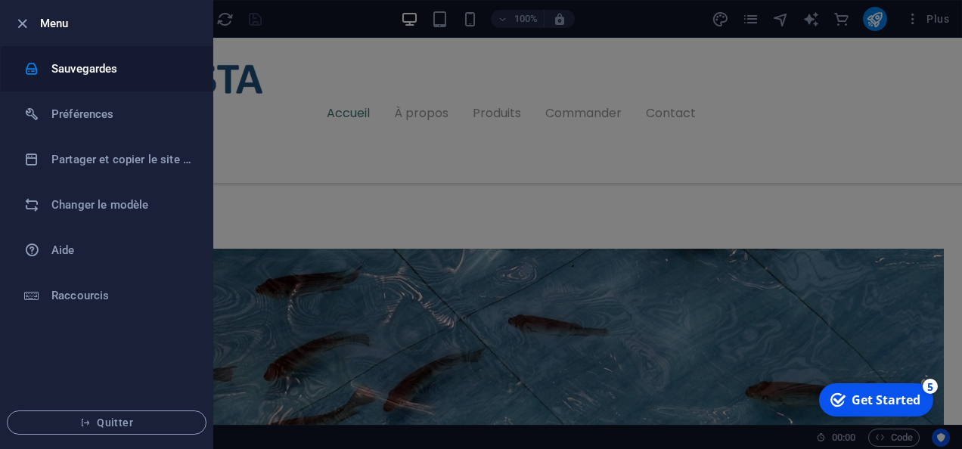
click at [78, 71] on h6 "Sauvegardes" at bounding box center [121, 69] width 140 height 18
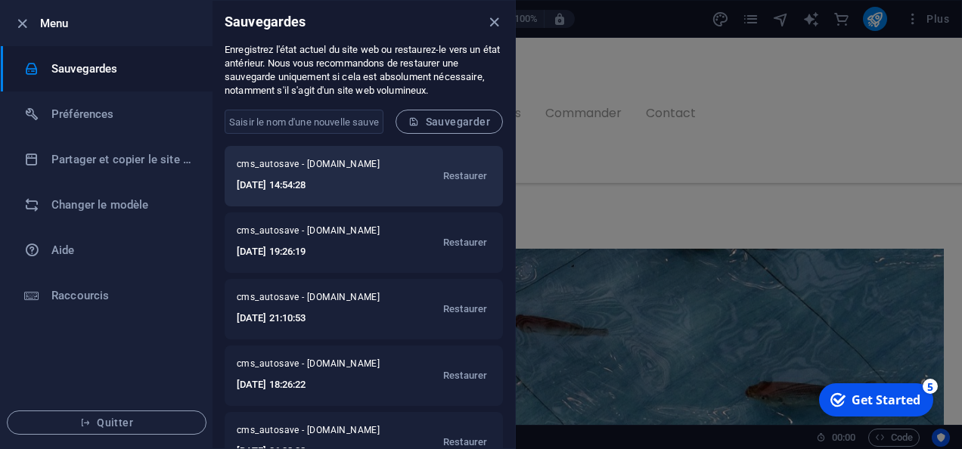
click at [339, 188] on h6 "[DATE] 14:54:28" at bounding box center [316, 185] width 158 height 18
click at [466, 177] on span "Restaurer" at bounding box center [465, 176] width 44 height 18
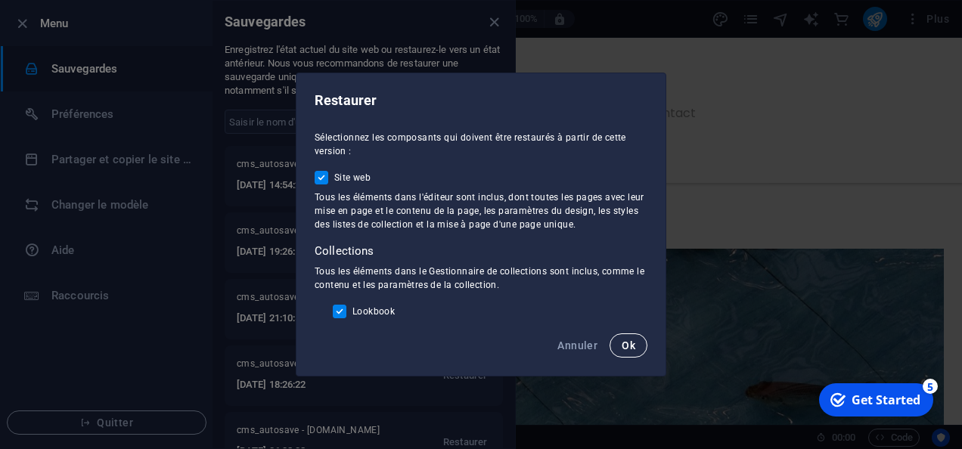
click at [630, 340] on span "Ok" at bounding box center [629, 346] width 14 height 12
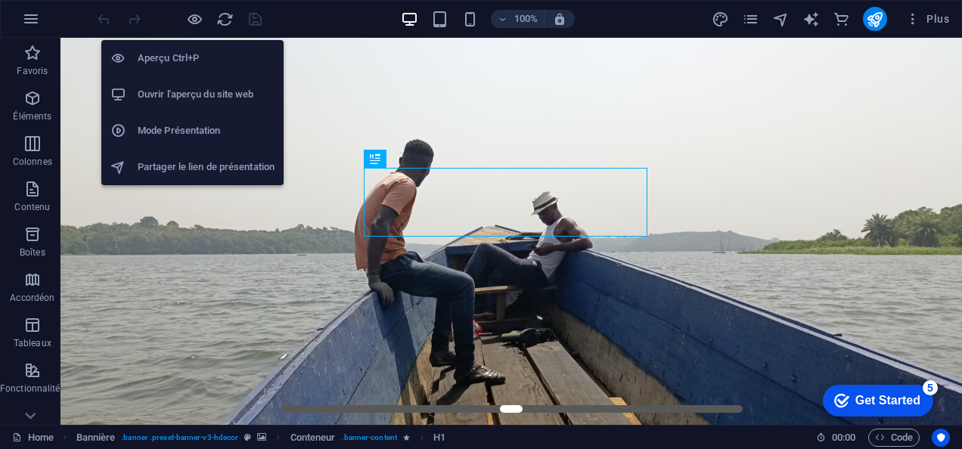
click at [188, 103] on h6 "Ouvrir l'aperçu du site web" at bounding box center [206, 94] width 137 height 18
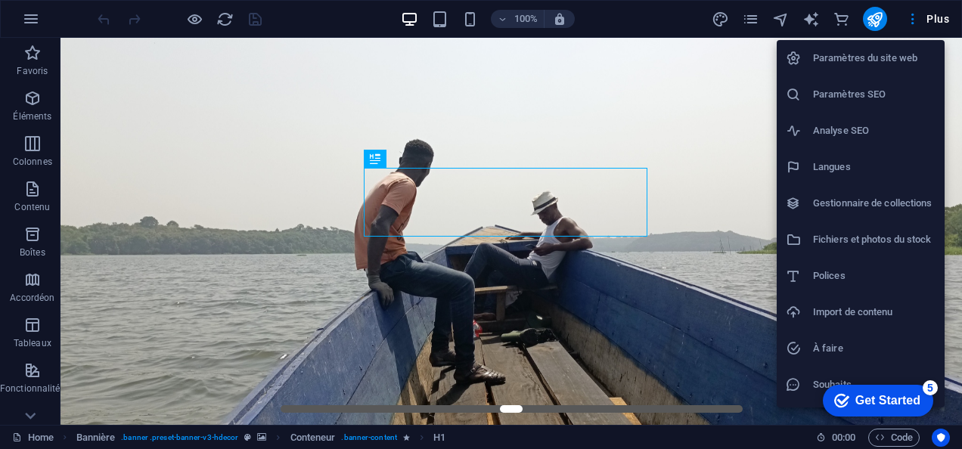
drag, startPoint x: 749, startPoint y: 29, endPoint x: 749, endPoint y: 18, distance: 10.6
click at [749, 18] on div at bounding box center [481, 224] width 962 height 449
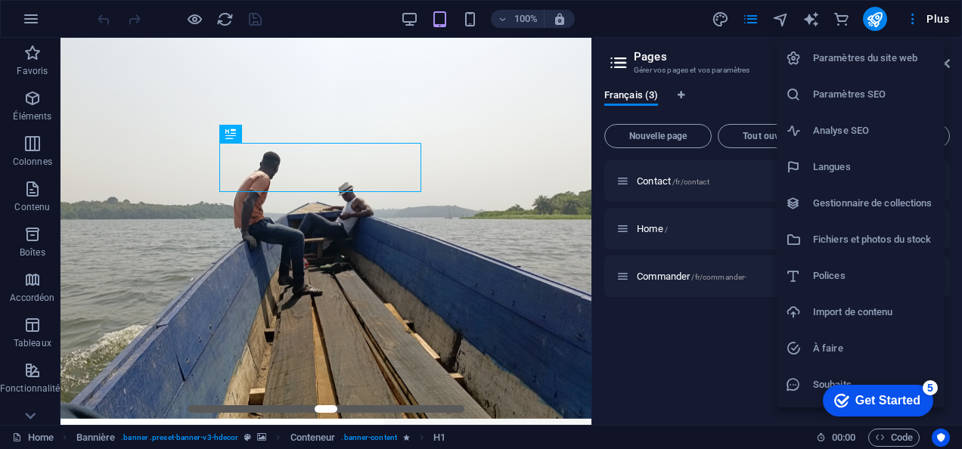
click at [853, 167] on h6 "Langues" at bounding box center [874, 167] width 123 height 18
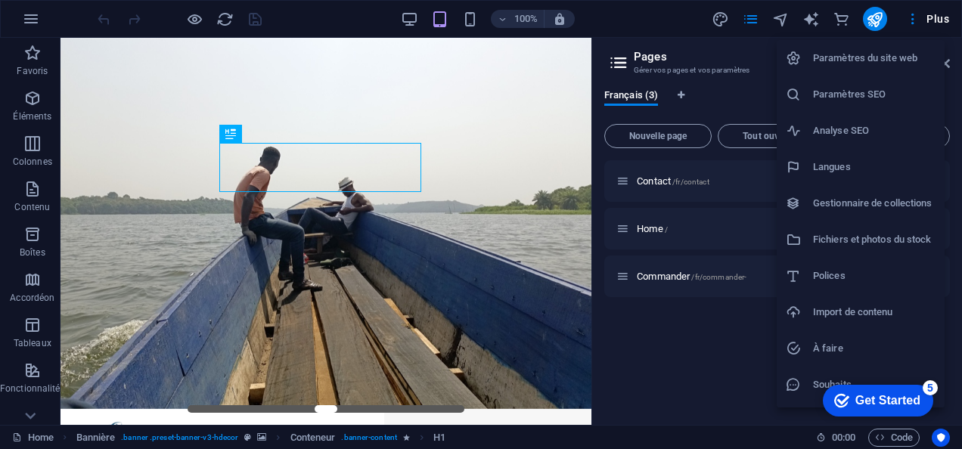
select select "50"
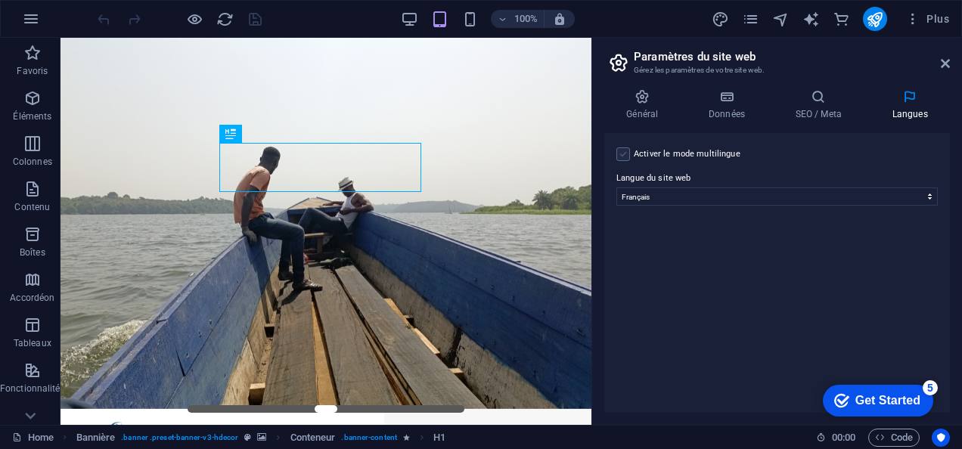
click at [623, 157] on label at bounding box center [624, 155] width 14 height 14
click at [0, 0] on input "Activer le mode multilingue Pour désactiver plusieurs langues, supprimez-les ju…" at bounding box center [0, 0] width 0 height 0
select select
click at [917, 207] on icon at bounding box center [918, 209] width 9 height 18
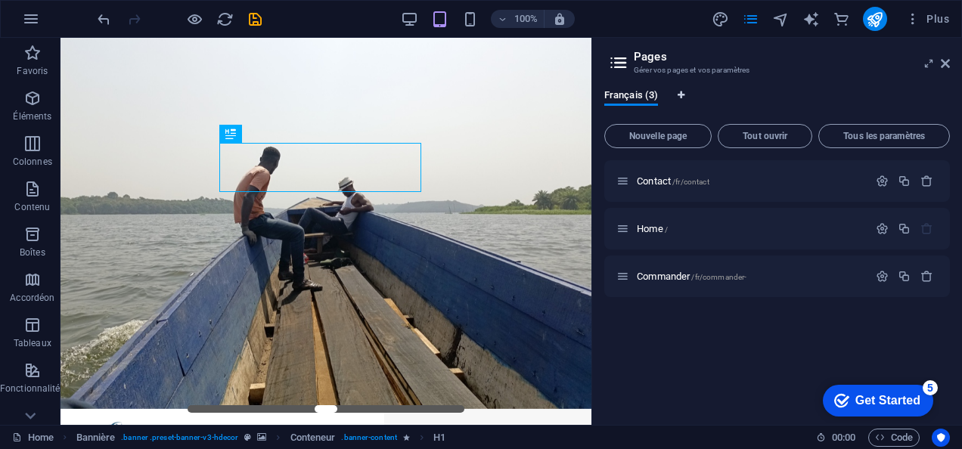
click at [681, 95] on icon "Onglets langues" at bounding box center [681, 95] width 7 height 9
select select "50"
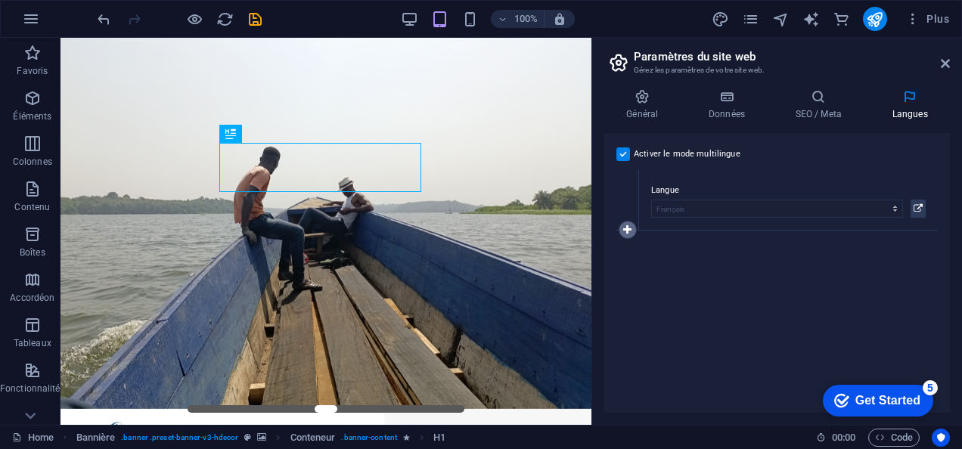
click at [628, 225] on icon at bounding box center [627, 230] width 8 height 11
click at [778, 274] on select "Abkhazian Afar Afrikaans Akan Albanais Allemand Amharic Anglais Arabe Aragonese…" at bounding box center [777, 270] width 252 height 18
select select "7"
click at [651, 261] on select "Abkhazian Afar Afrikaans Akan Albanais Allemand Amharic Anglais Arabe Aragonese…" at bounding box center [777, 270] width 252 height 18
click at [918, 271] on icon at bounding box center [918, 270] width 9 height 18
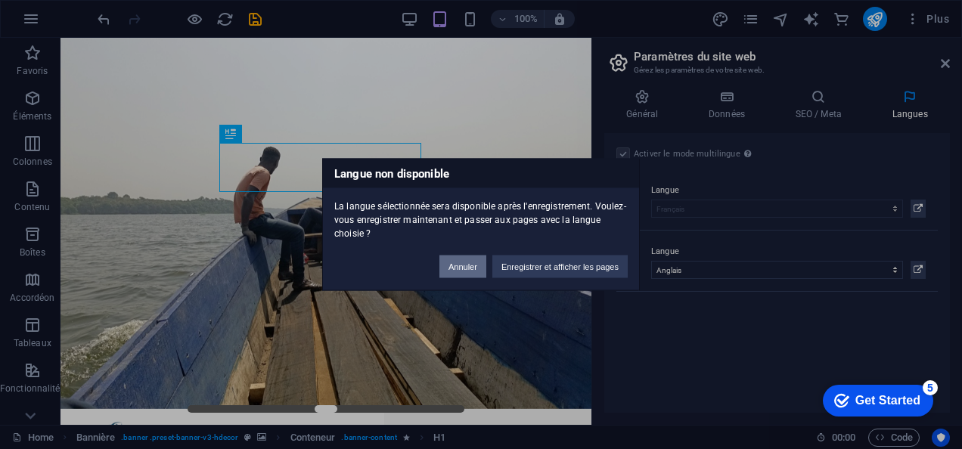
click at [458, 260] on button "Annuler" at bounding box center [463, 267] width 47 height 23
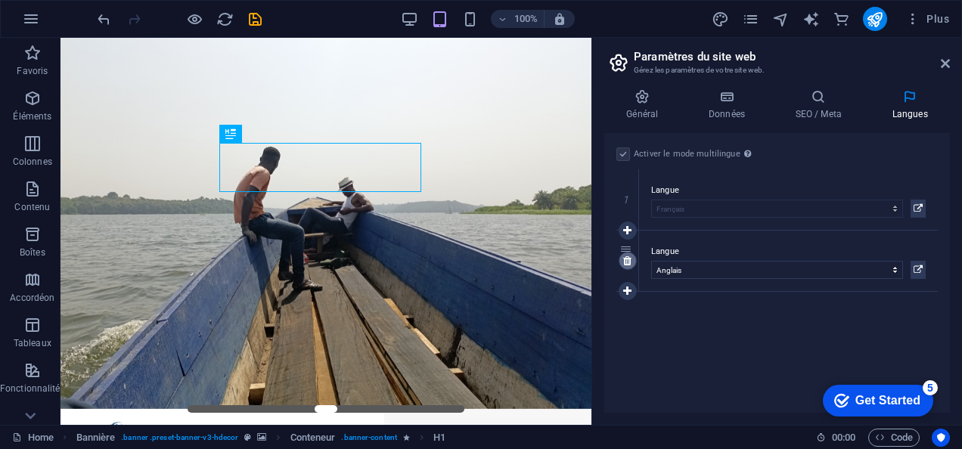
click at [630, 262] on icon at bounding box center [627, 261] width 8 height 11
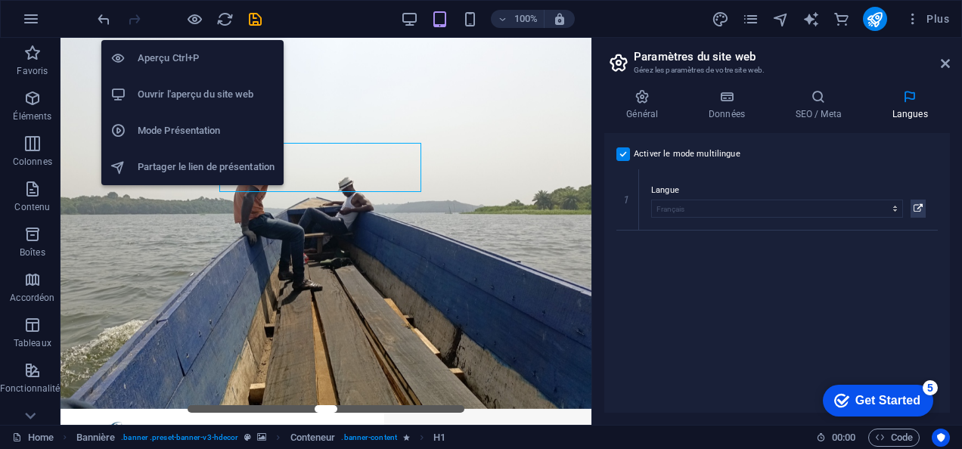
click at [200, 95] on h6 "Ouvrir l'aperçu du site web" at bounding box center [206, 94] width 137 height 18
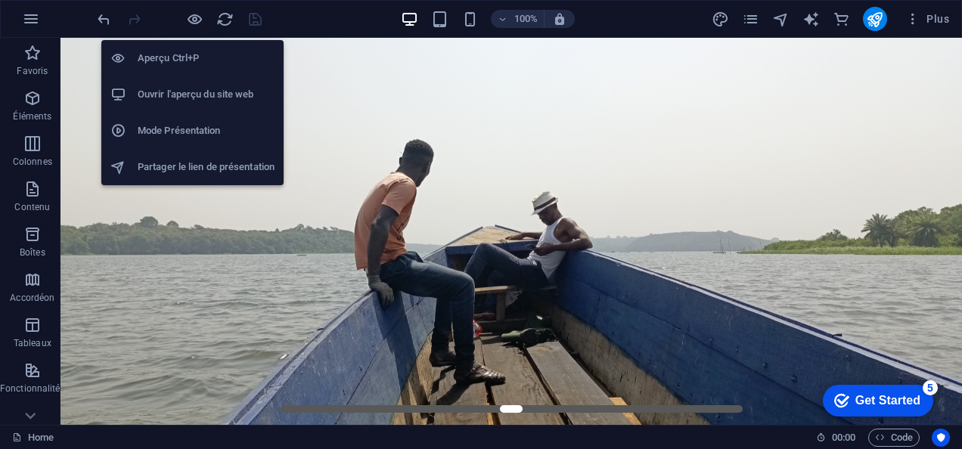
click at [185, 91] on h6 "Ouvrir l'aperçu du site web" at bounding box center [206, 94] width 137 height 18
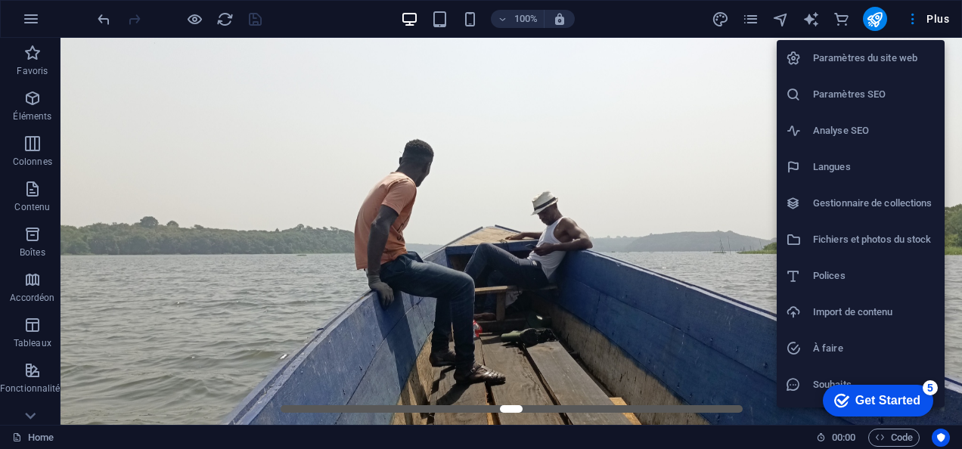
click at [844, 172] on h6 "Langues" at bounding box center [874, 167] width 123 height 18
select select "50"
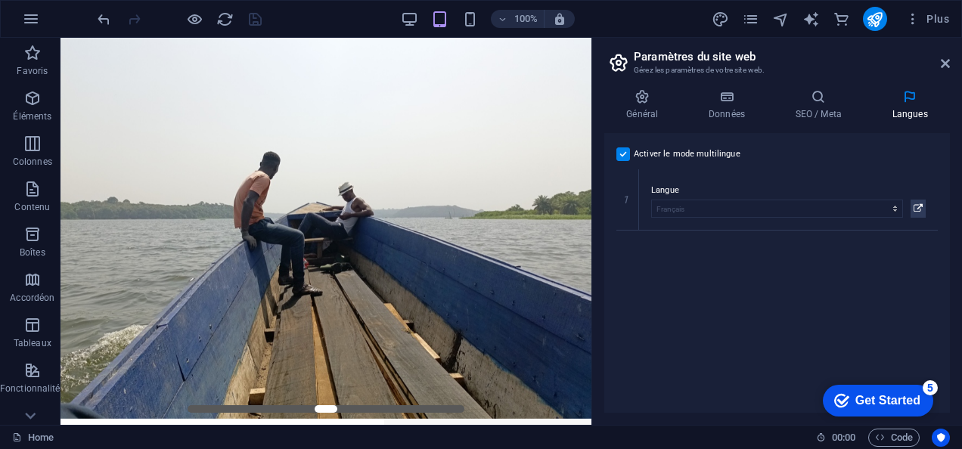
click at [622, 151] on label at bounding box center [624, 155] width 14 height 14
click at [0, 0] on input "Activer le mode multilingue Pour désactiver plusieurs langues, supprimez-les ju…" at bounding box center [0, 0] width 0 height 0
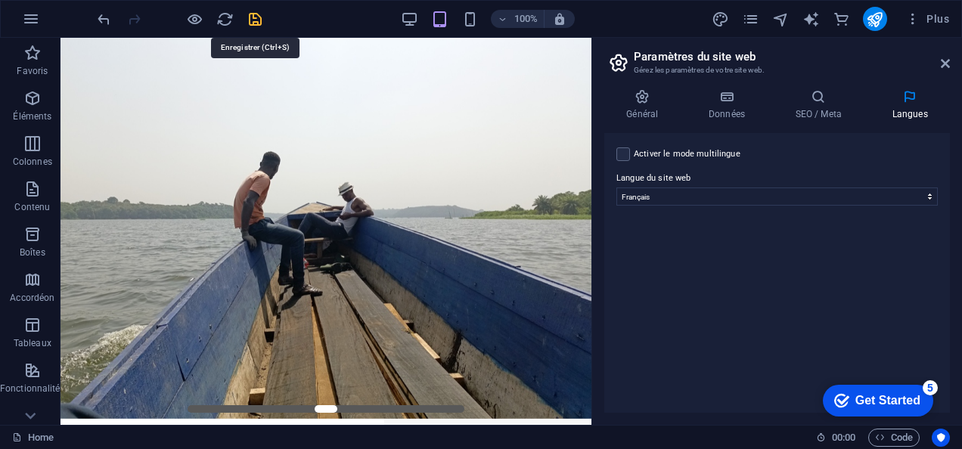
click at [256, 23] on icon "save" at bounding box center [255, 19] width 17 height 17
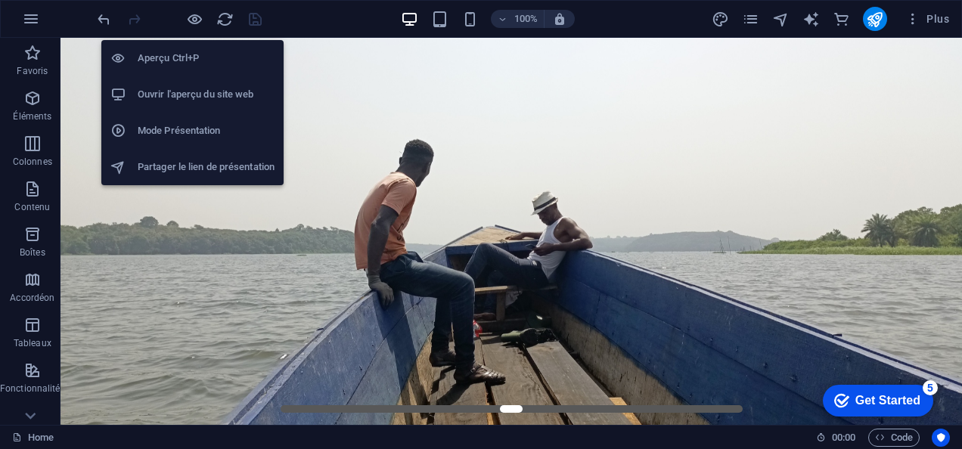
click at [219, 94] on h6 "Ouvrir l'aperçu du site web" at bounding box center [206, 94] width 137 height 18
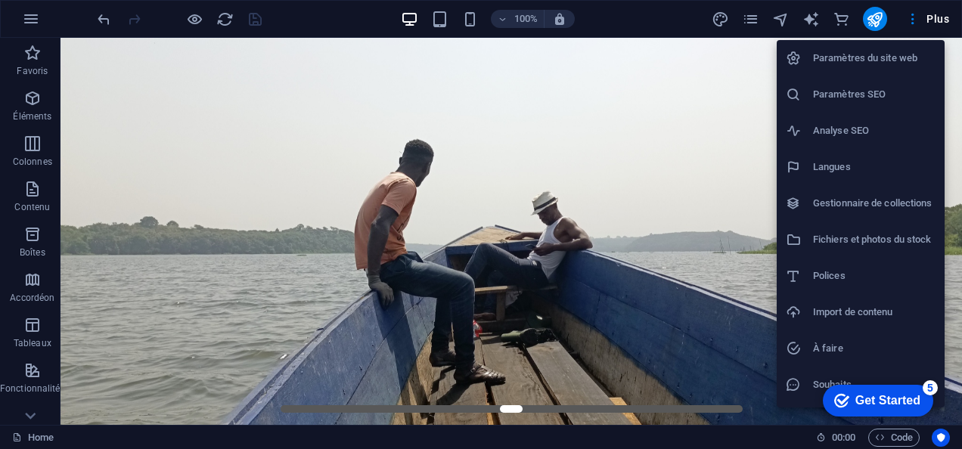
click at [890, 40] on li "Paramètres du site web" at bounding box center [861, 58] width 168 height 36
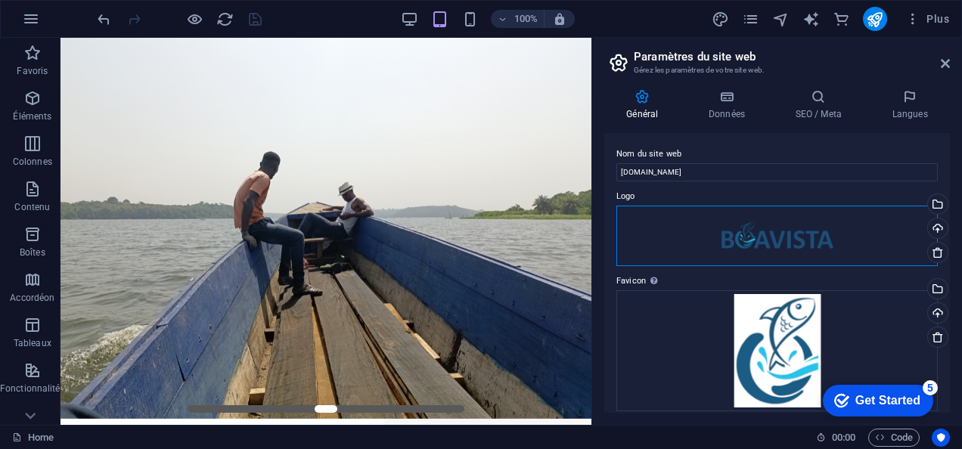
click at [859, 222] on div "Glissez les fichiers ici, cliquez pour choisir les fichiers ou sélectionnez les…" at bounding box center [778, 236] width 322 height 61
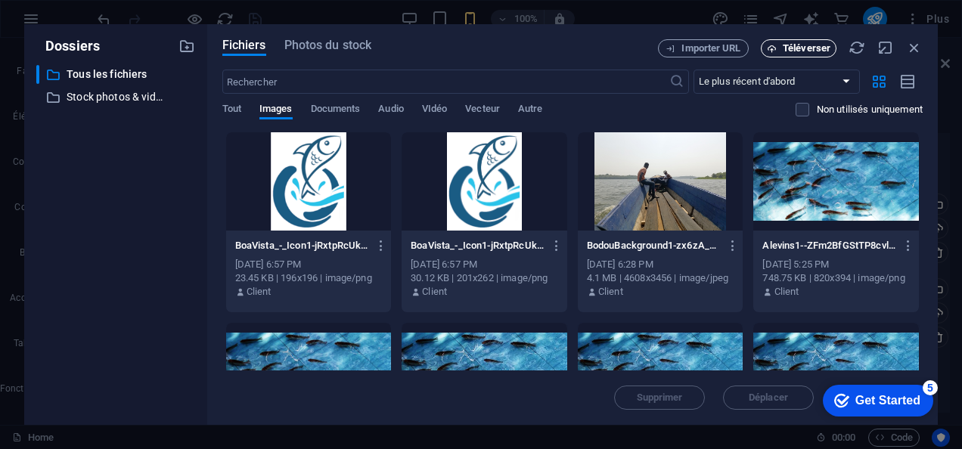
click at [783, 50] on span "Téléverser" at bounding box center [807, 48] width 48 height 9
click at [782, 47] on span "Téléverser" at bounding box center [799, 49] width 62 height 10
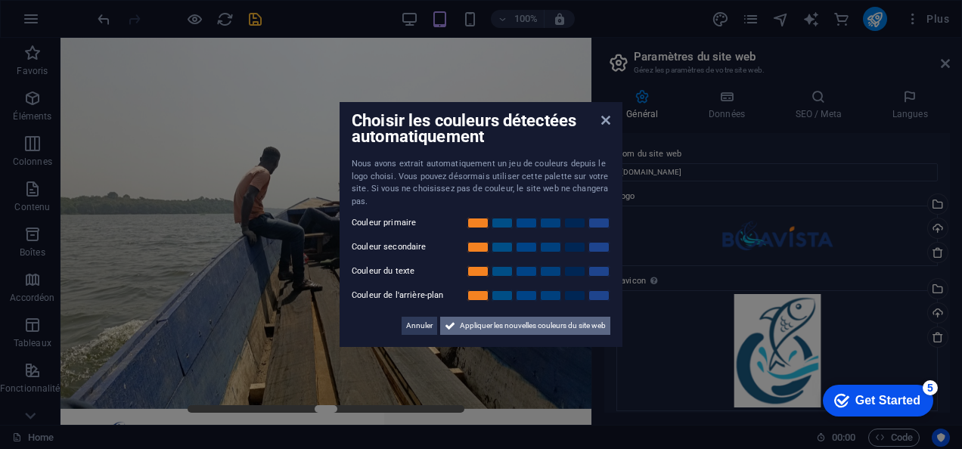
click at [465, 325] on span "Appliquer les nouvelles couleurs du site web" at bounding box center [533, 326] width 146 height 18
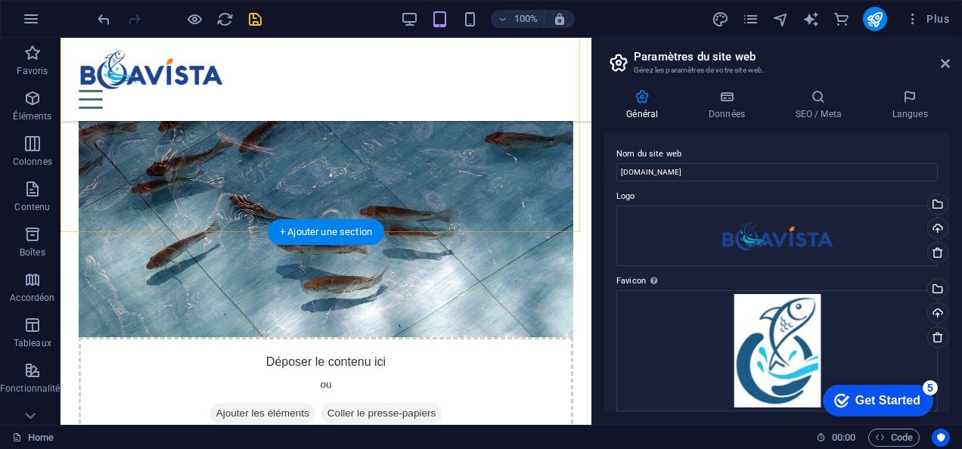
scroll to position [2659, 0]
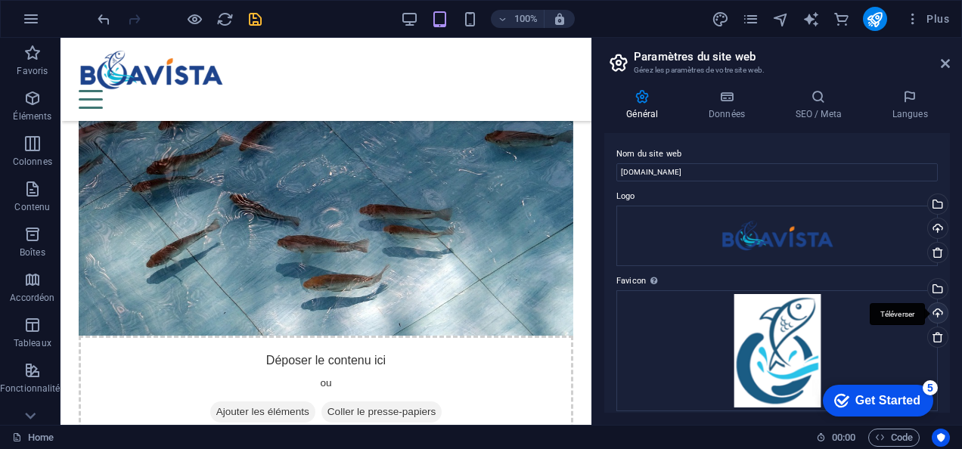
click at [932, 312] on div "Téléverser" at bounding box center [936, 314] width 23 height 23
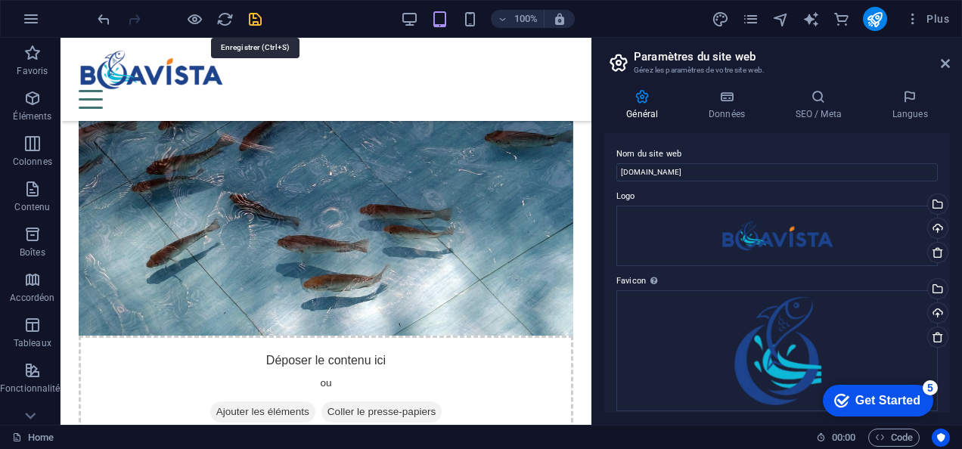
click at [253, 20] on icon "save" at bounding box center [255, 19] width 17 height 17
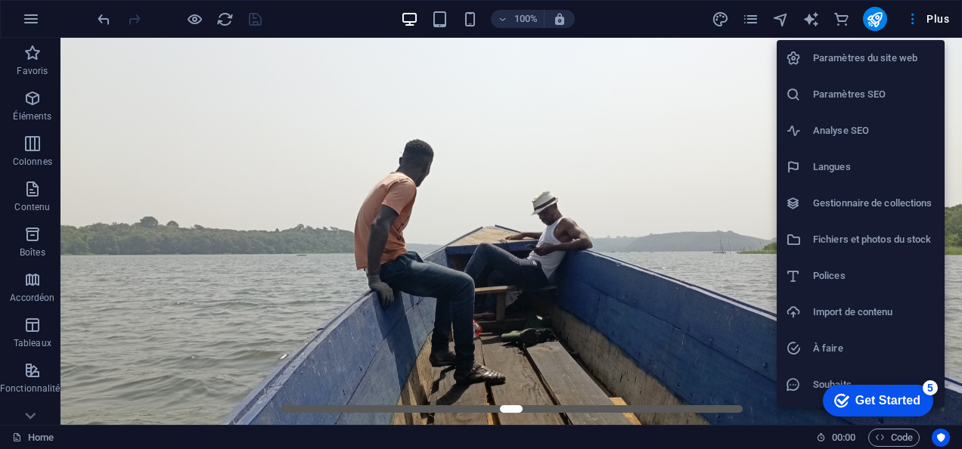
click at [843, 56] on h6 "Paramètres du site web" at bounding box center [874, 58] width 123 height 18
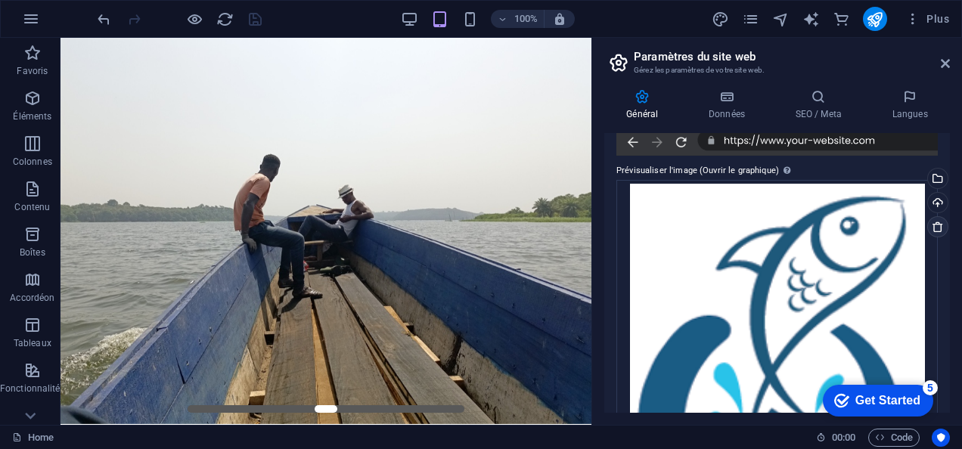
scroll to position [321, 0]
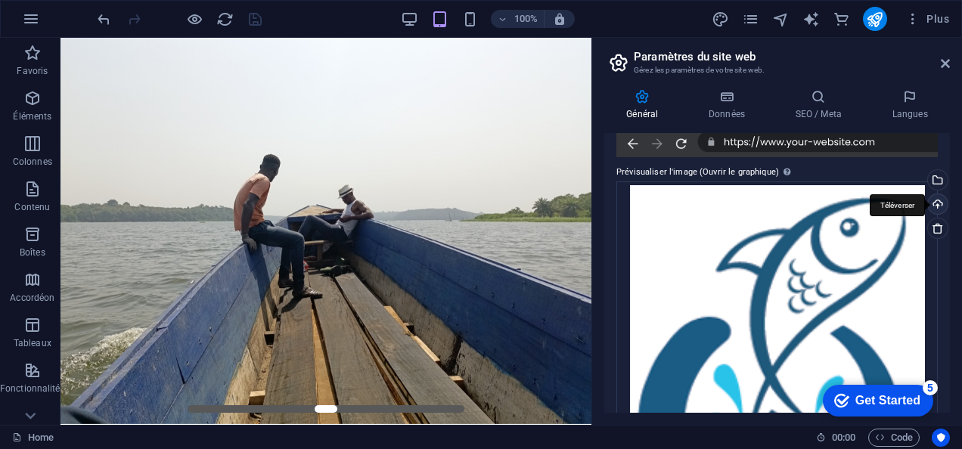
click at [934, 204] on div "Téléverser" at bounding box center [936, 205] width 23 height 23
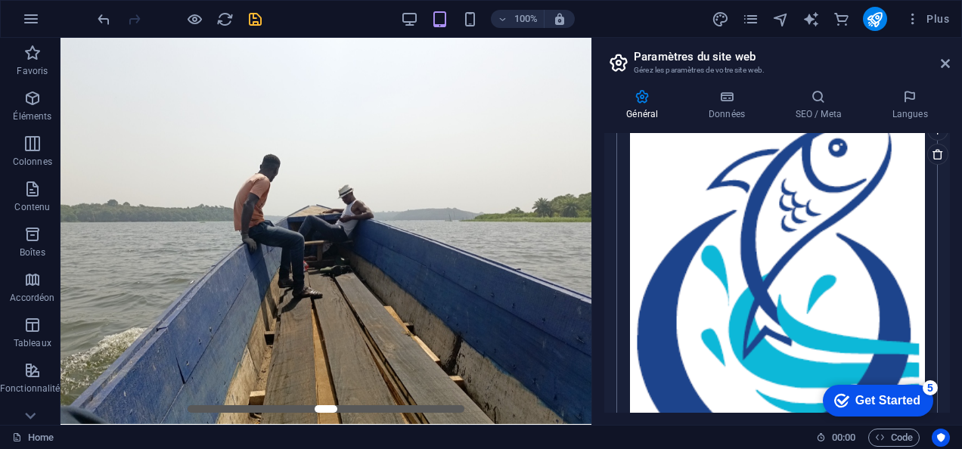
scroll to position [354, 0]
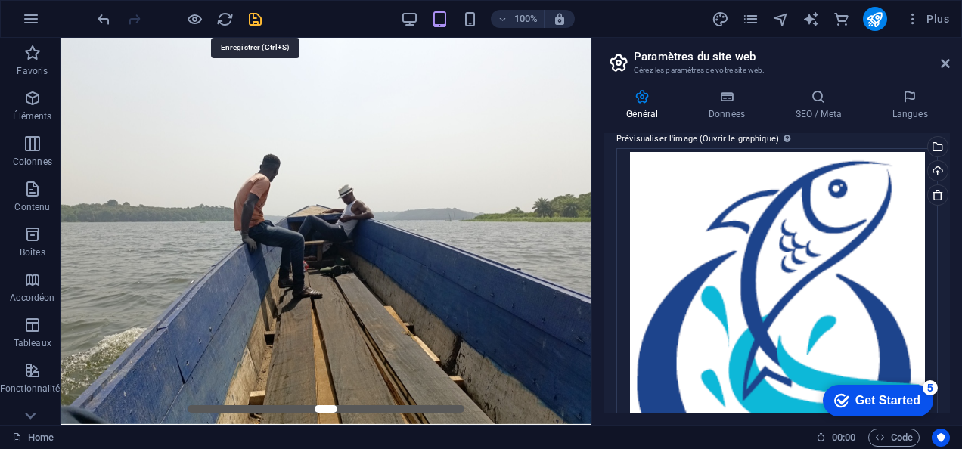
click at [259, 22] on icon "save" at bounding box center [255, 19] width 17 height 17
